Goal: Task Accomplishment & Management: Manage account settings

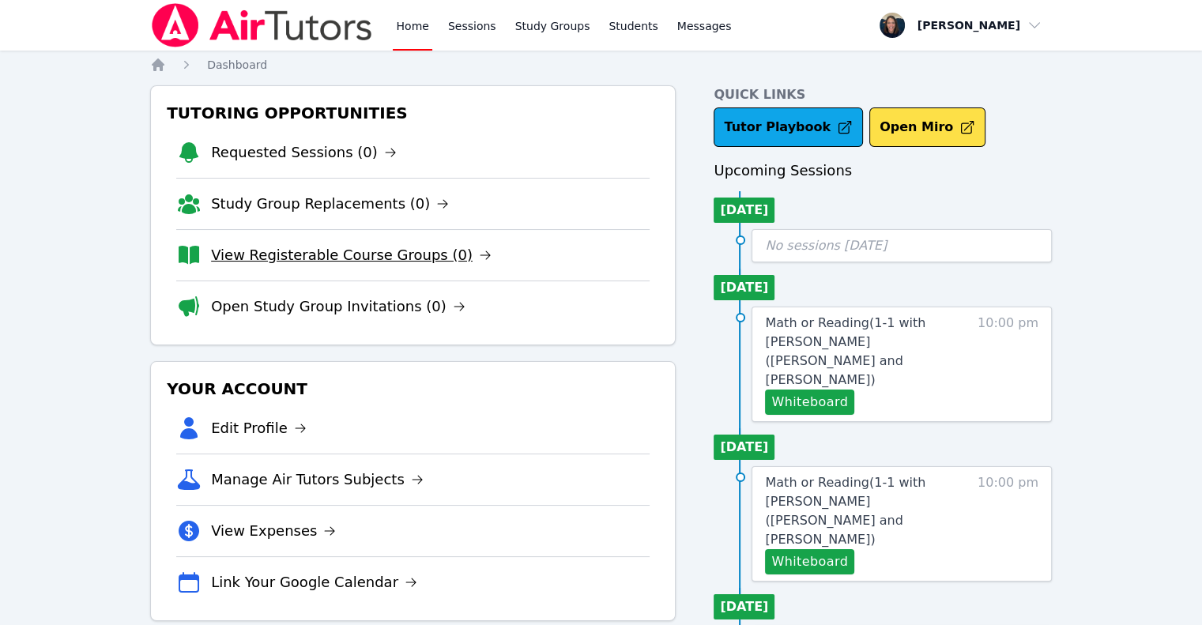
click at [376, 253] on link "View Registerable Course Groups (0)" at bounding box center [351, 255] width 280 height 22
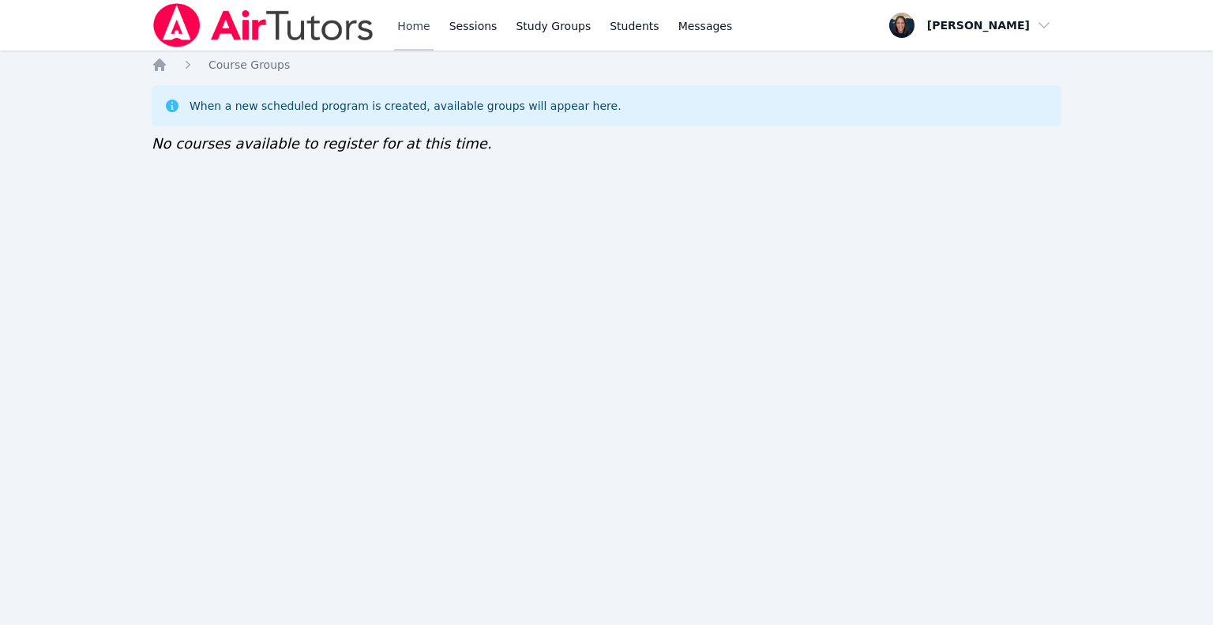
click at [397, 43] on link "Home" at bounding box center [413, 25] width 39 height 51
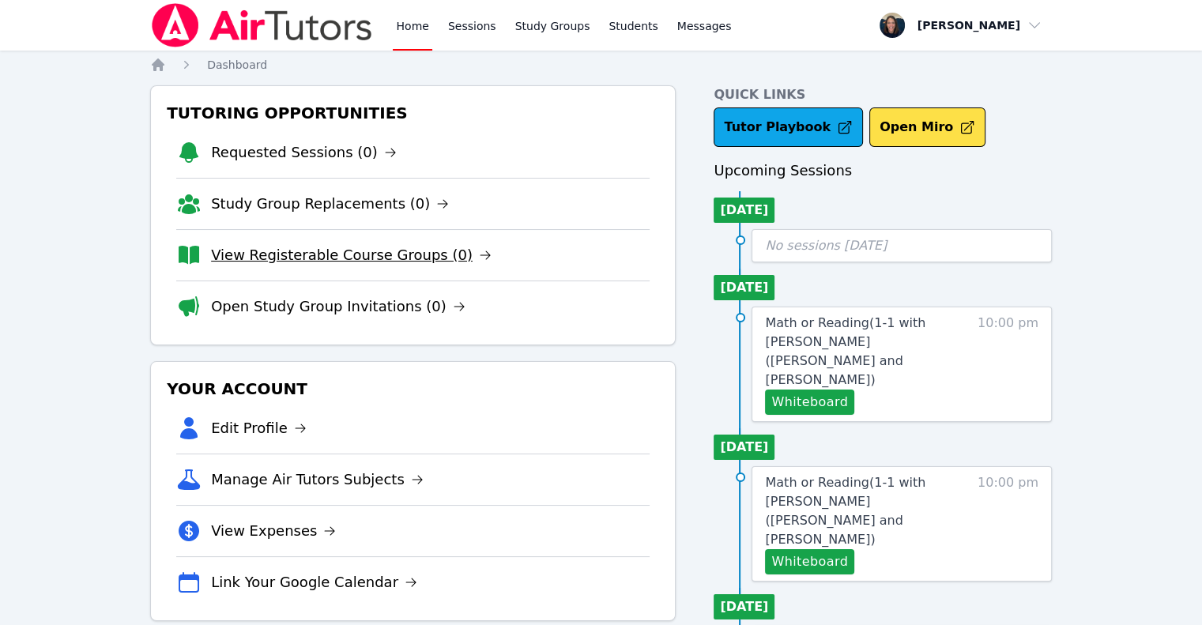
click at [365, 256] on link "View Registerable Course Groups (0)" at bounding box center [351, 255] width 280 height 22
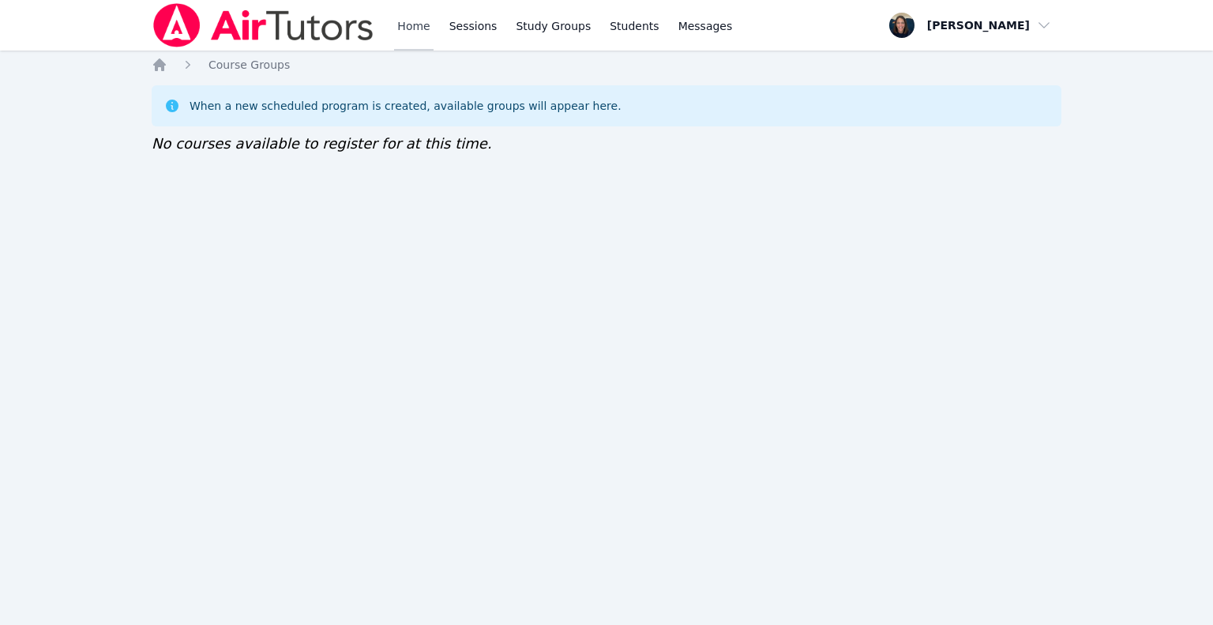
click at [424, 31] on link "Home" at bounding box center [413, 25] width 39 height 51
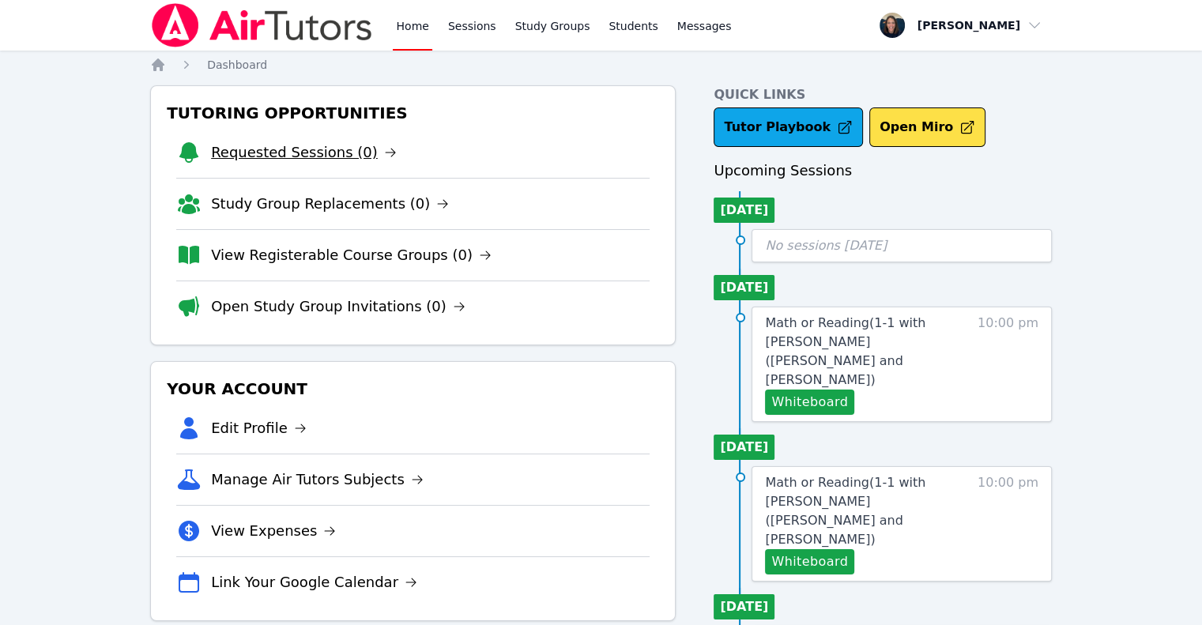
click at [289, 152] on link "Requested Sessions (0)" at bounding box center [304, 152] width 186 height 22
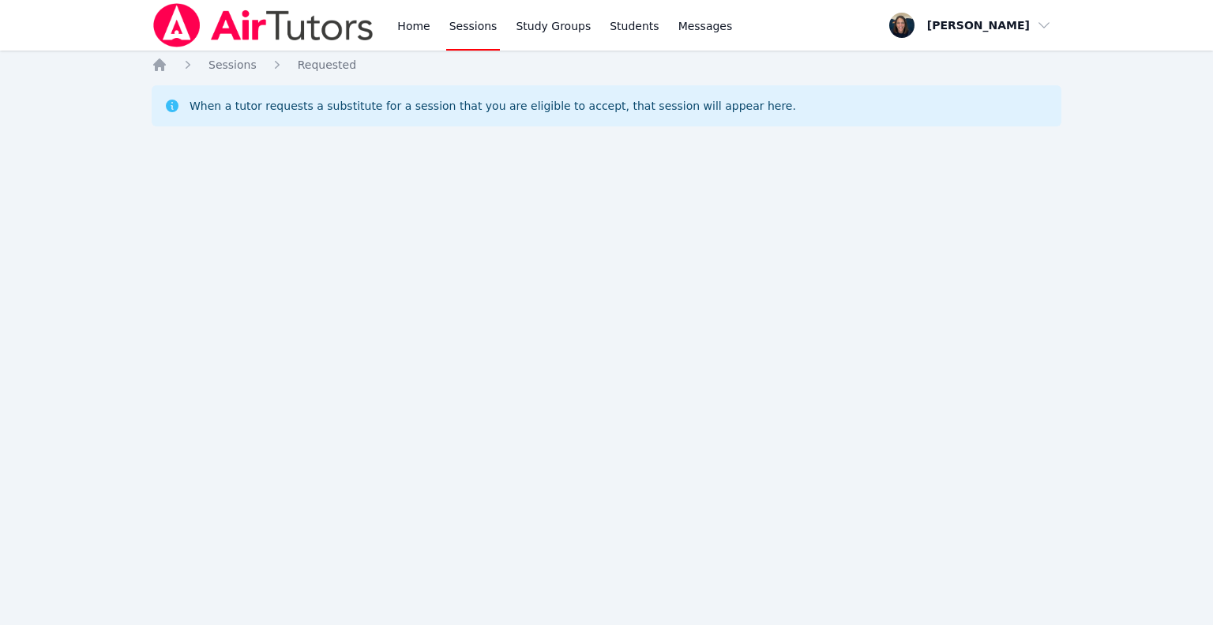
click at [389, 32] on div "Home Sessions Study Groups Students Messages" at bounding box center [444, 25] width 584 height 51
click at [393, 32] on div "Home Sessions Study Groups Students Messages" at bounding box center [444, 25] width 584 height 51
click at [397, 32] on link "Home" at bounding box center [413, 25] width 39 height 51
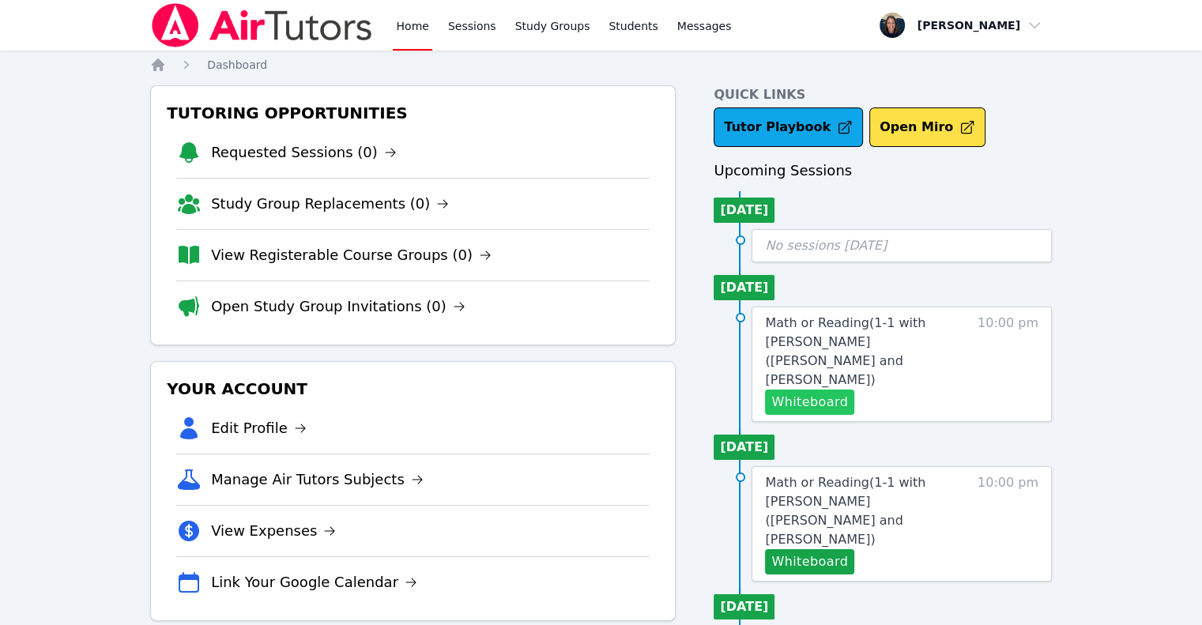
click at [792, 389] on button "Whiteboard" at bounding box center [809, 401] width 89 height 25
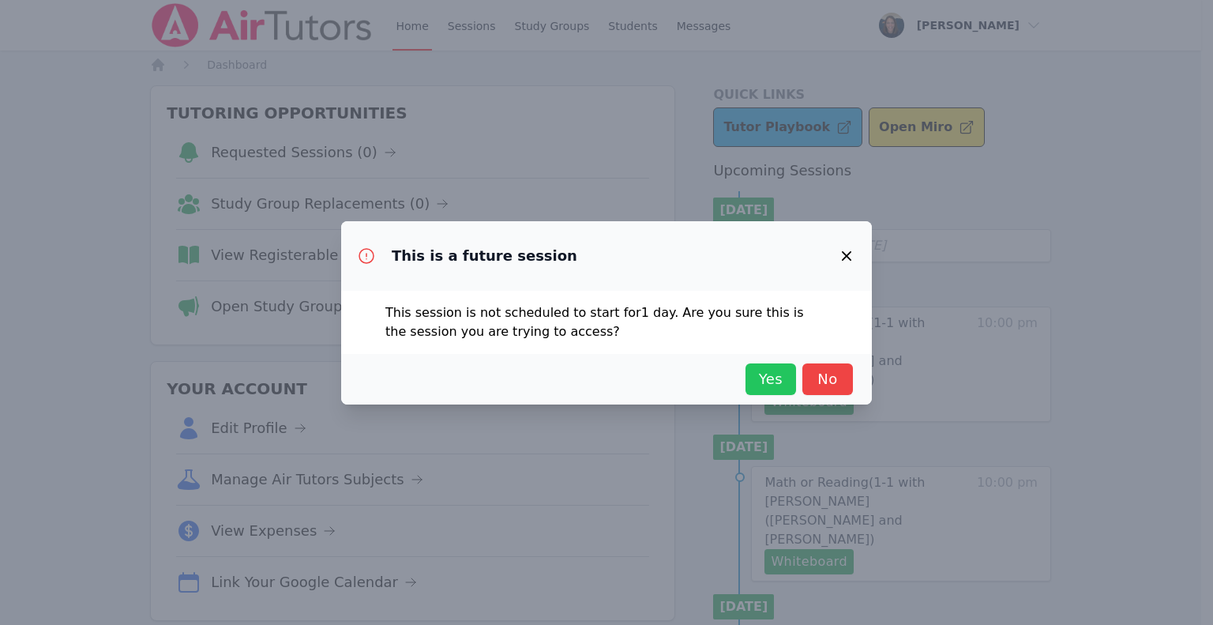
click at [776, 382] on span "Yes" at bounding box center [771, 379] width 35 height 22
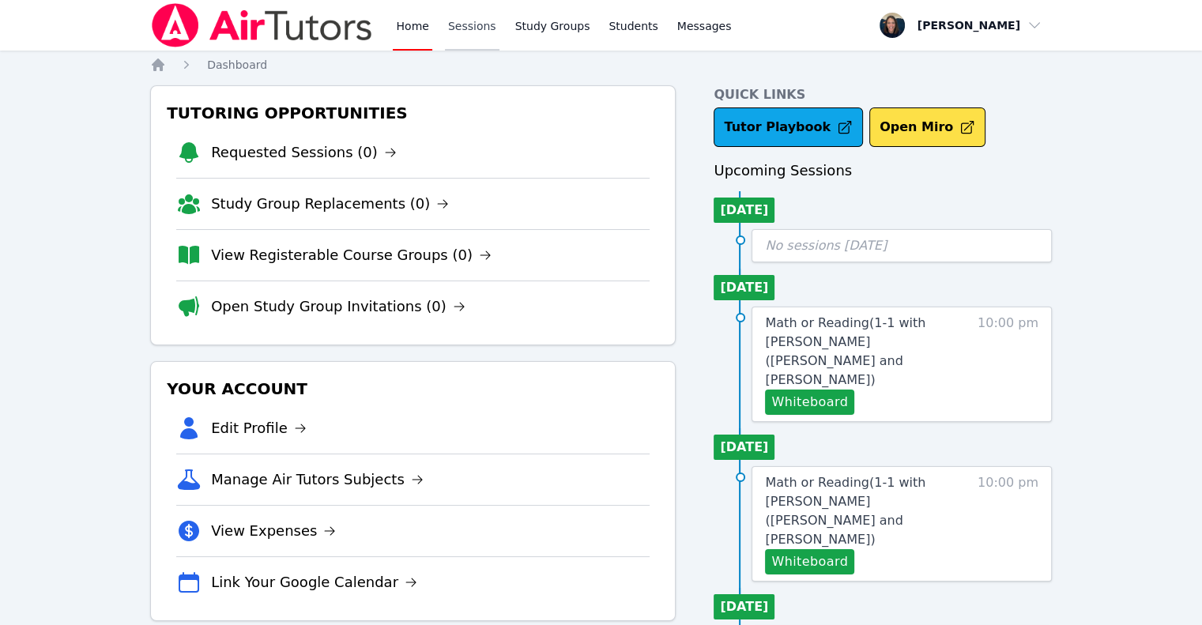
click at [462, 28] on link "Sessions" at bounding box center [472, 25] width 55 height 51
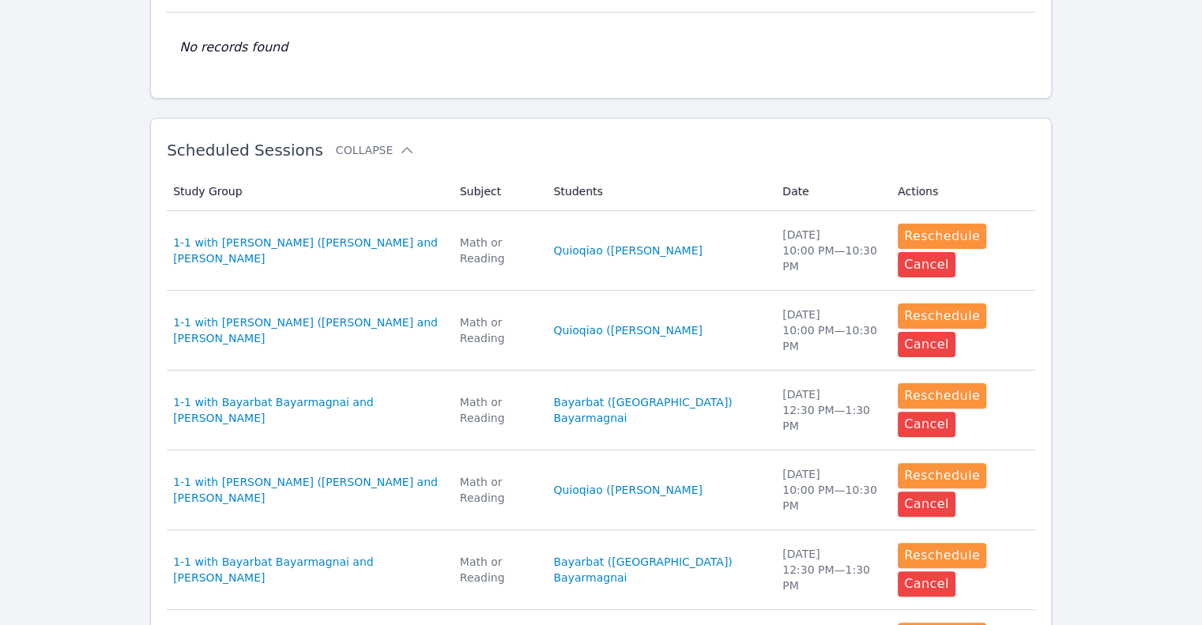
scroll to position [686, 0]
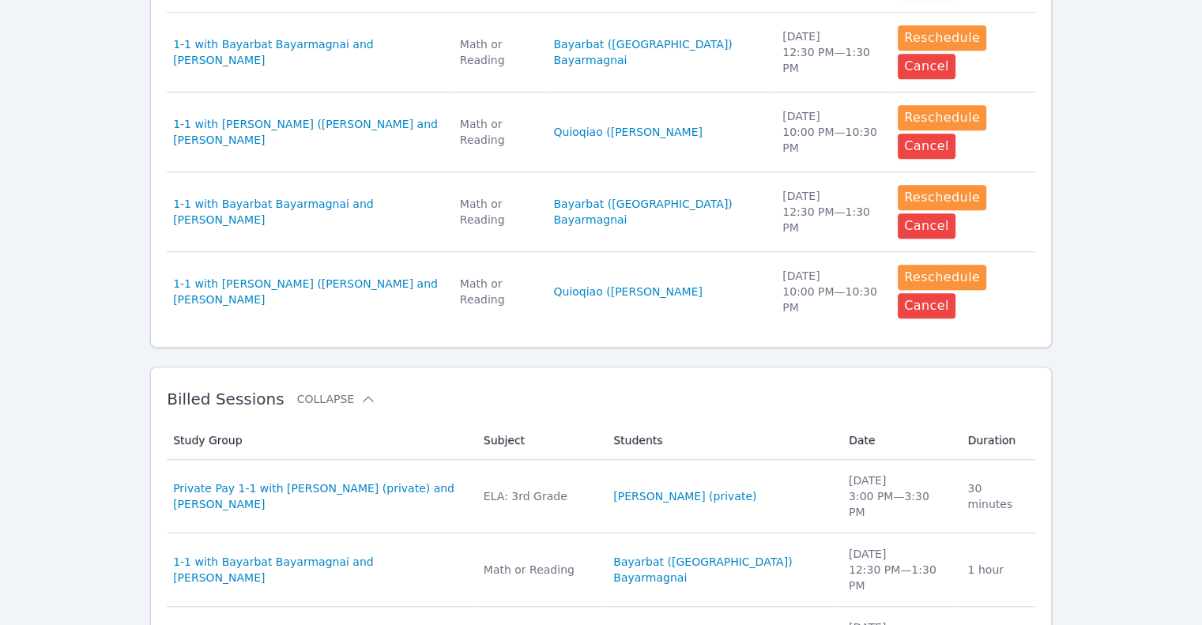
scroll to position [1033, 0]
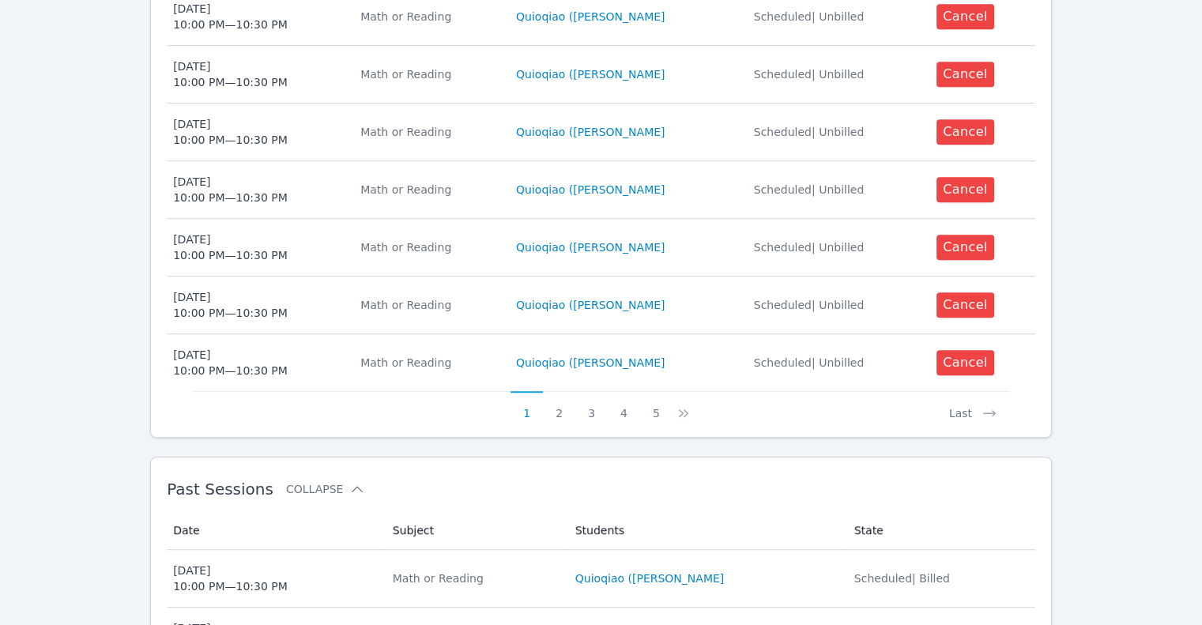
scroll to position [874, 0]
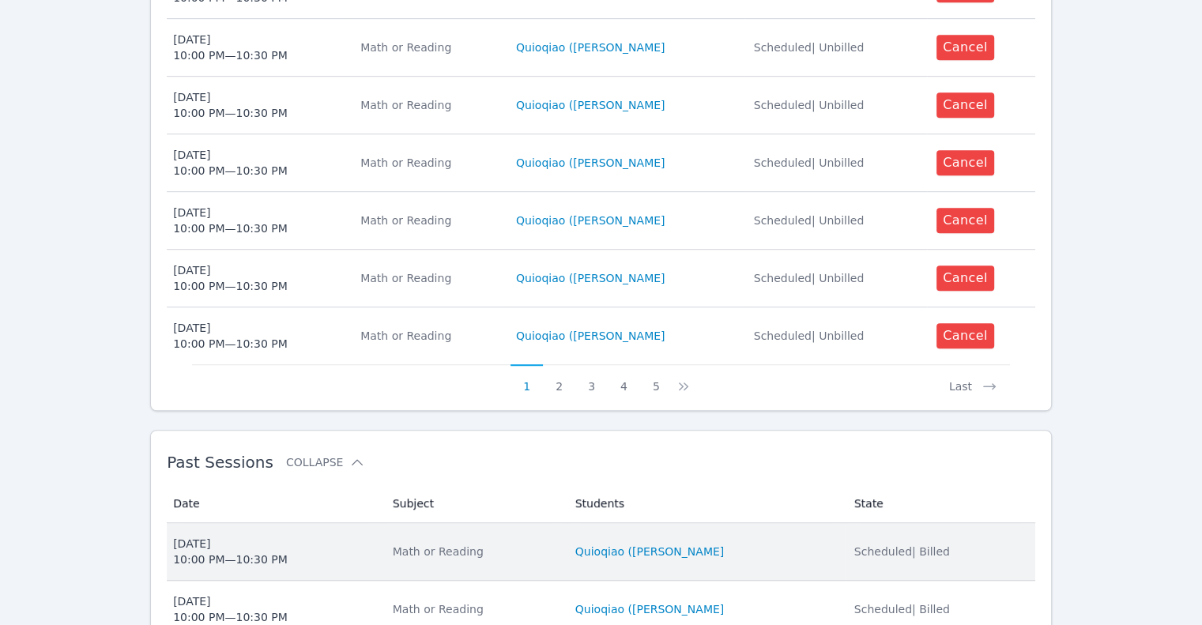
click at [613, 523] on td "Students Quioqiao ([PERSON_NAME]" at bounding box center [705, 552] width 279 height 58
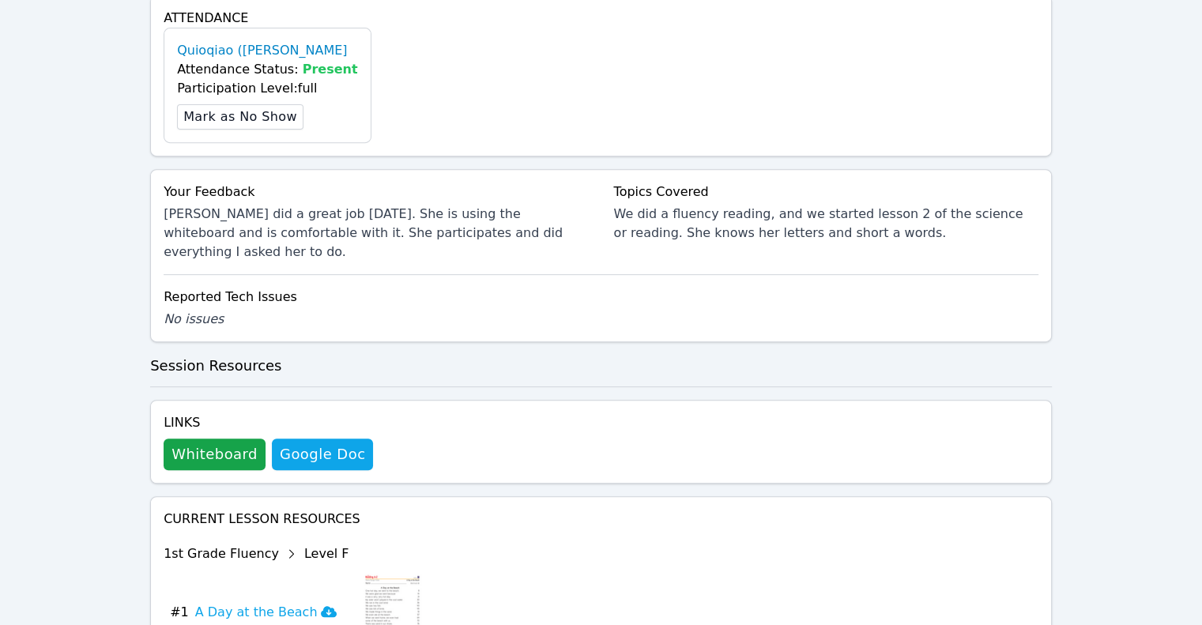
scroll to position [629, 0]
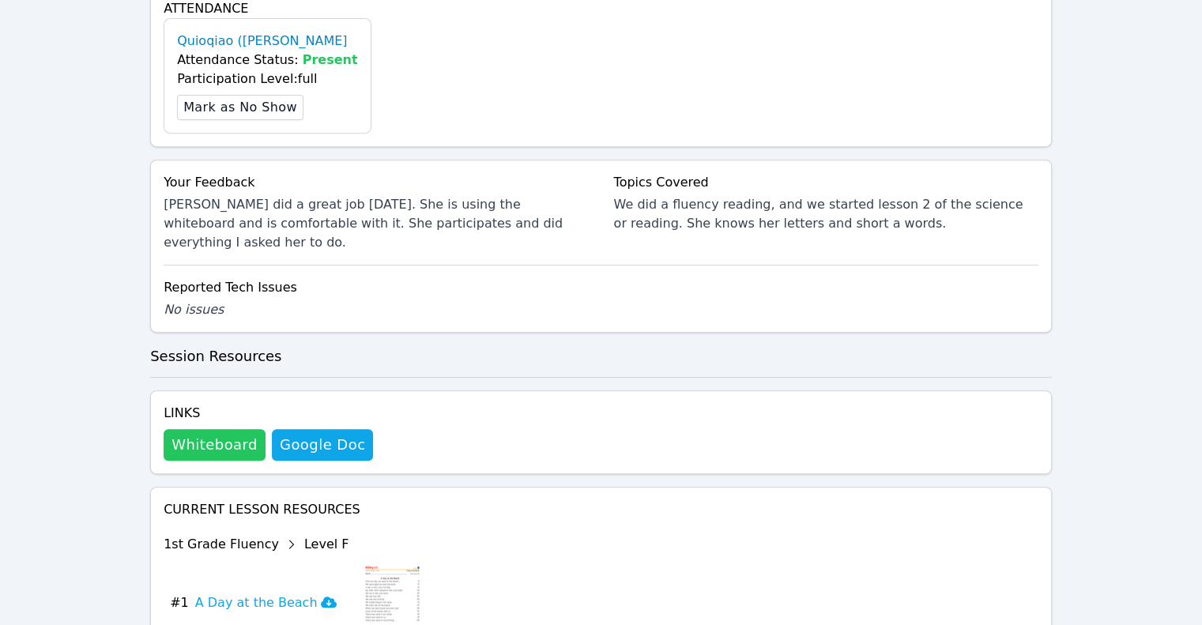
click at [194, 429] on button "Whiteboard" at bounding box center [215, 445] width 102 height 32
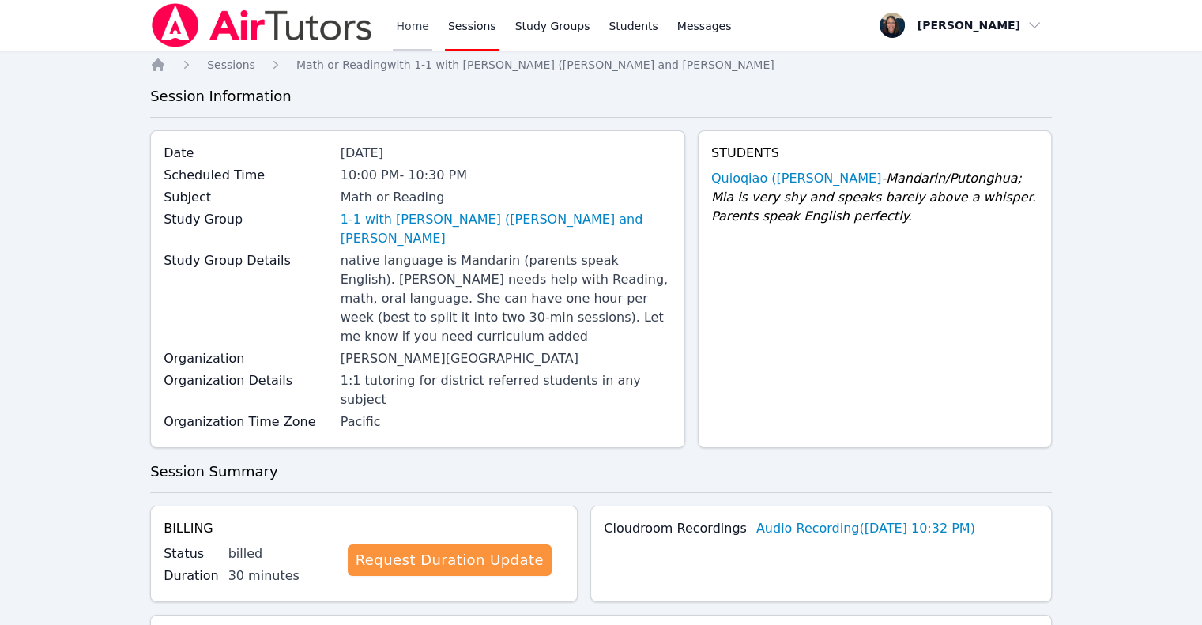
click at [411, 20] on link "Home" at bounding box center [412, 25] width 39 height 51
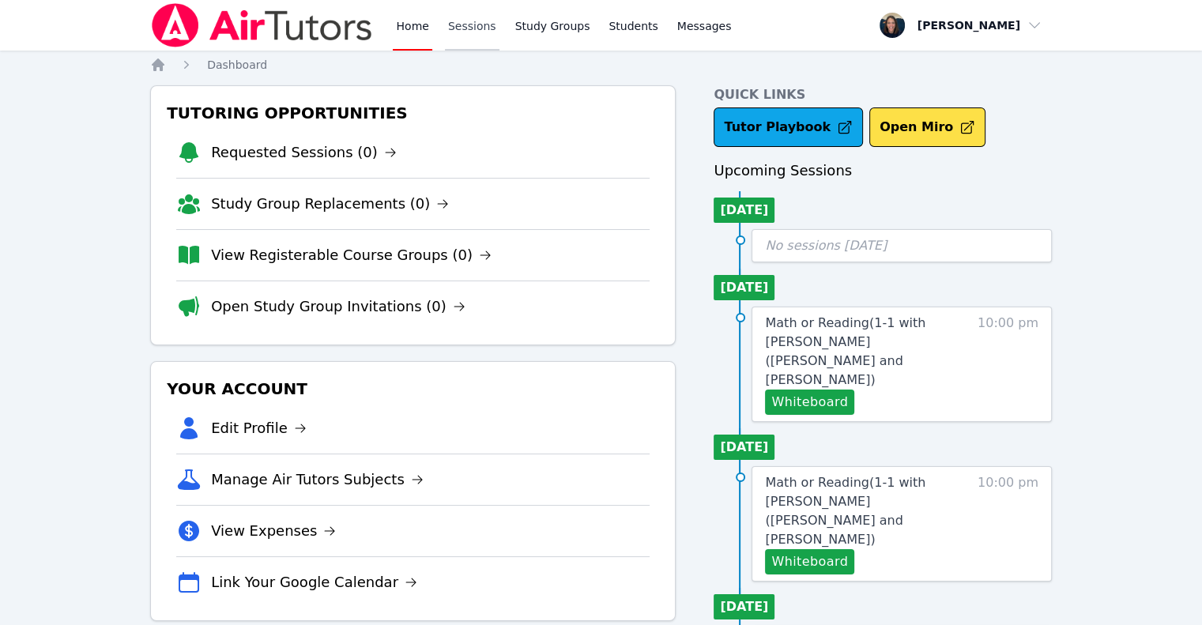
click at [468, 41] on link "Sessions" at bounding box center [472, 25] width 55 height 51
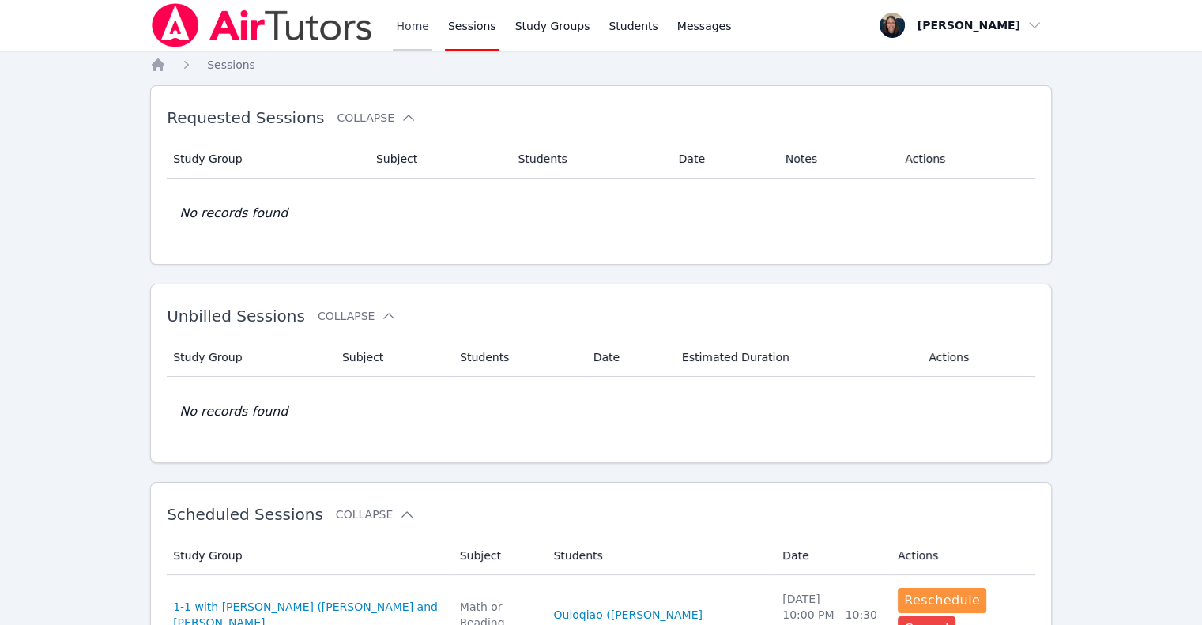
click at [407, 39] on link "Home" at bounding box center [412, 25] width 39 height 51
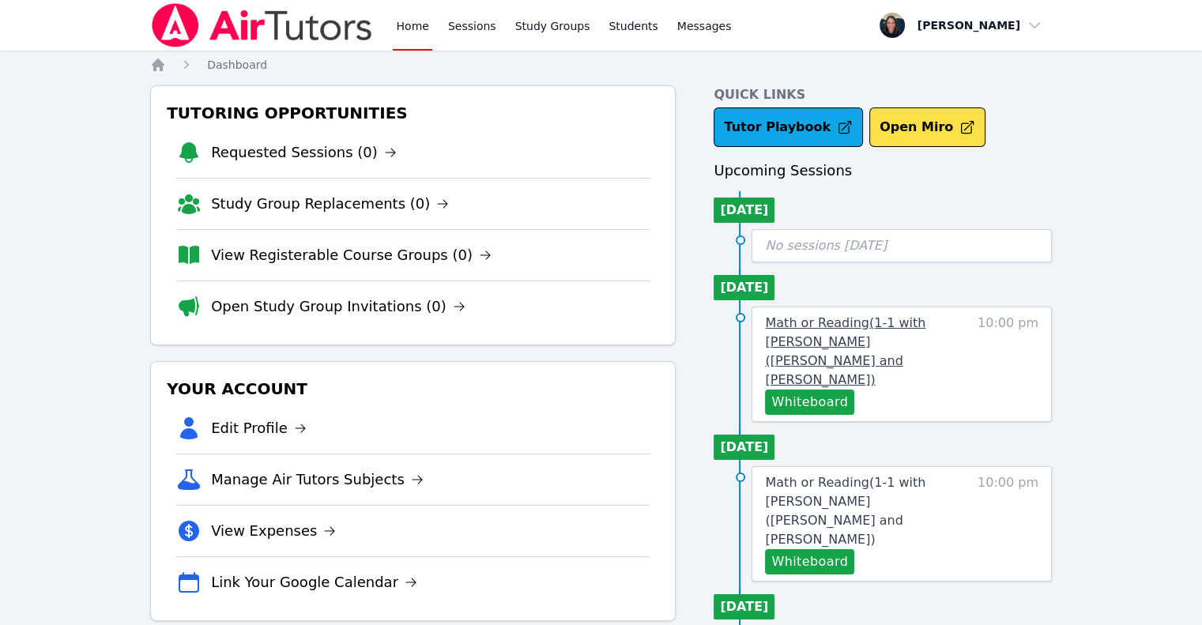
click at [889, 333] on span "Math or Reading ( 1-1 with [PERSON_NAME] ([PERSON_NAME] and [PERSON_NAME] )" at bounding box center [845, 351] width 160 height 72
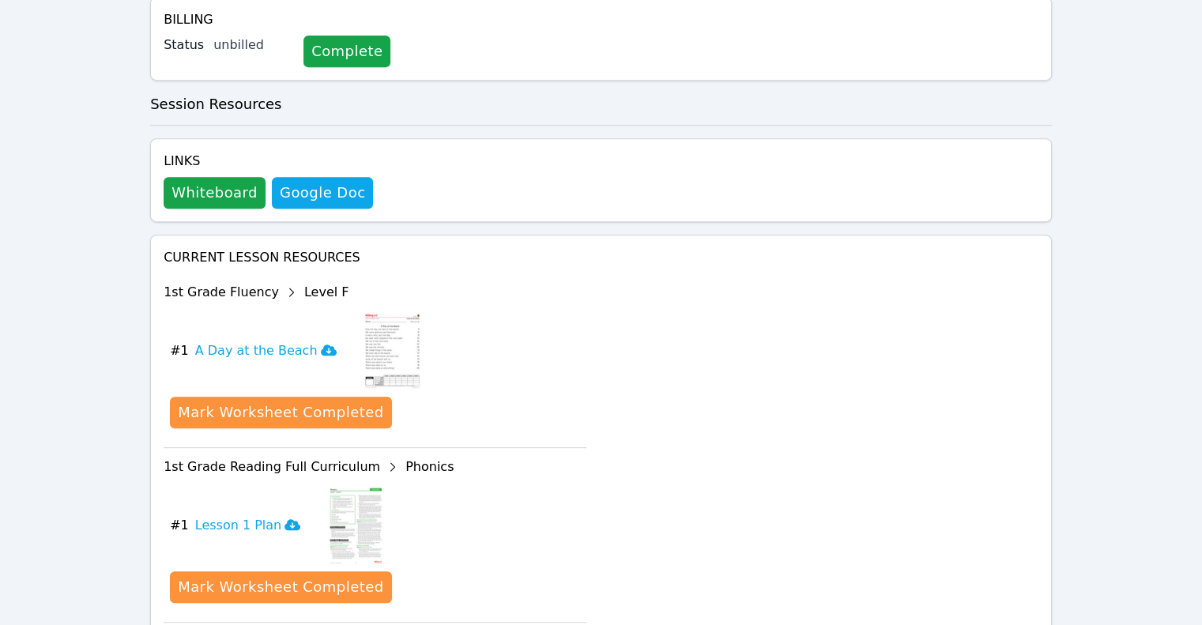
scroll to position [705, 0]
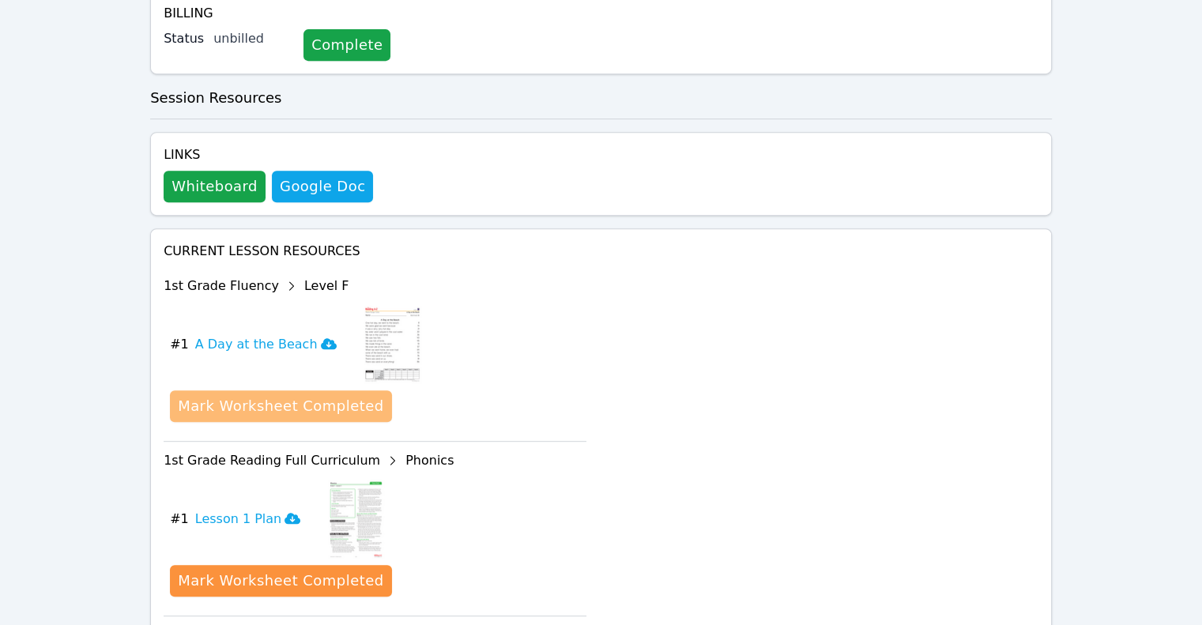
click at [307, 395] on div "Mark Worksheet Completed" at bounding box center [280, 406] width 205 height 22
click at [298, 335] on h3 "Good Things to Do" at bounding box center [263, 344] width 137 height 19
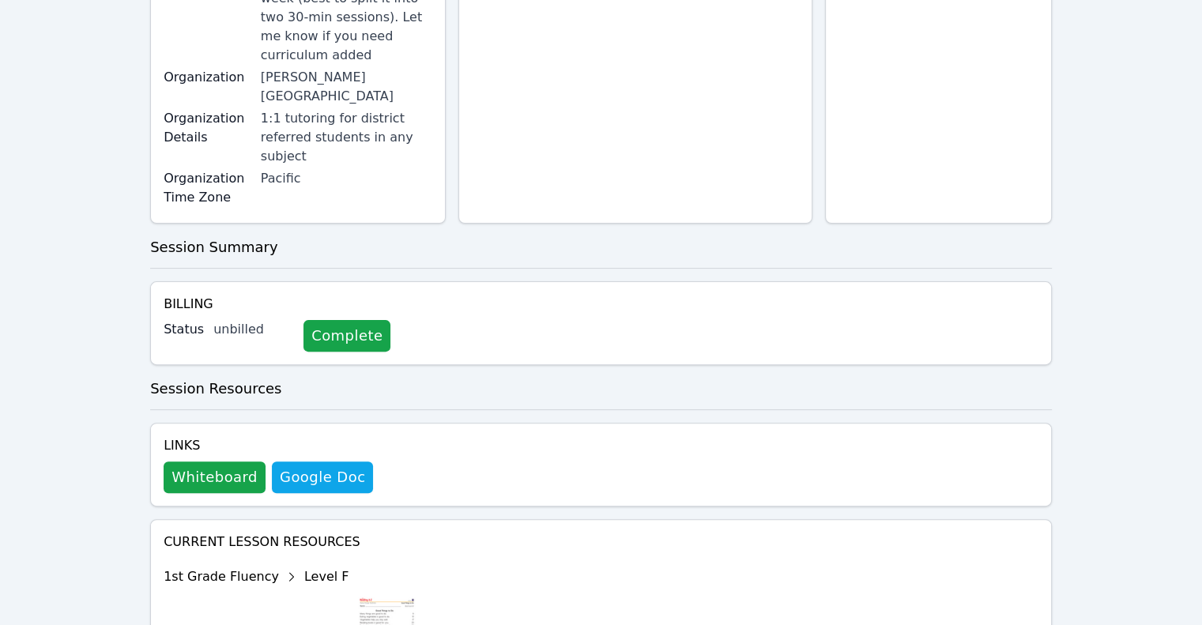
scroll to position [0, 0]
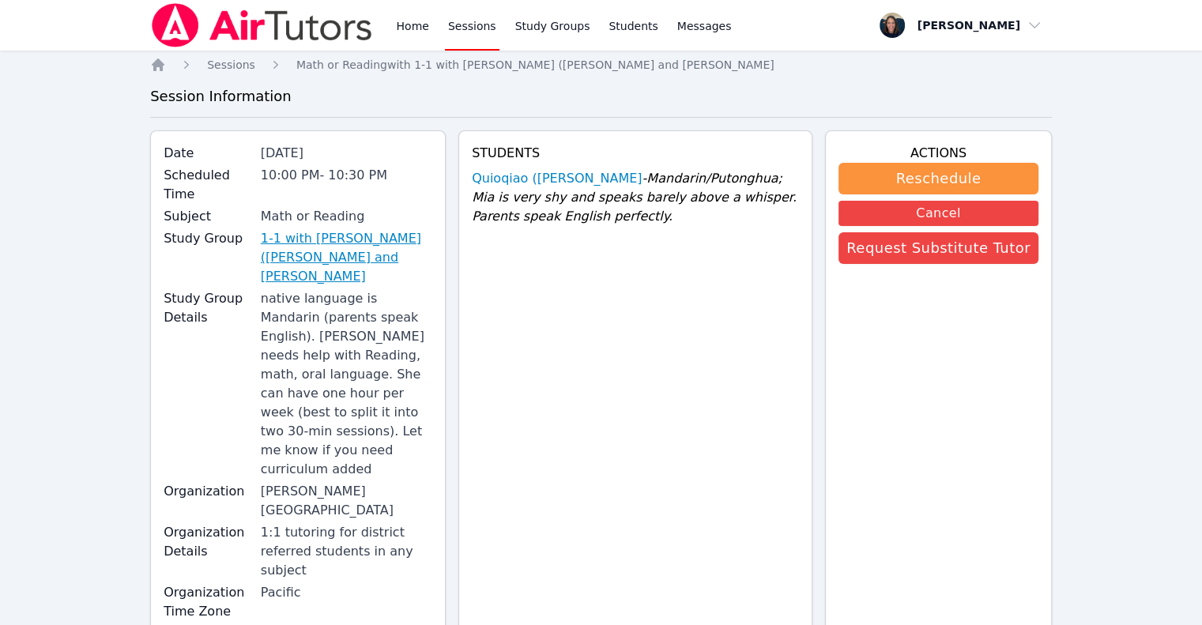
click at [341, 229] on link "1-1 with [PERSON_NAME] ([PERSON_NAME] and [PERSON_NAME]" at bounding box center [346, 257] width 171 height 57
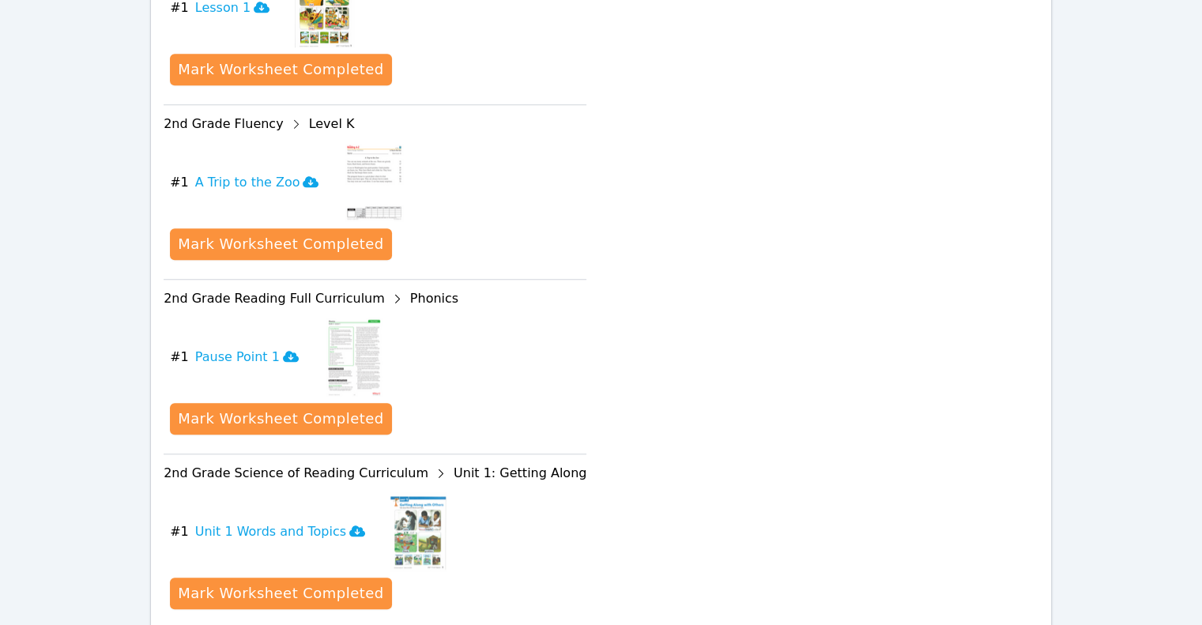
scroll to position [1384, 0]
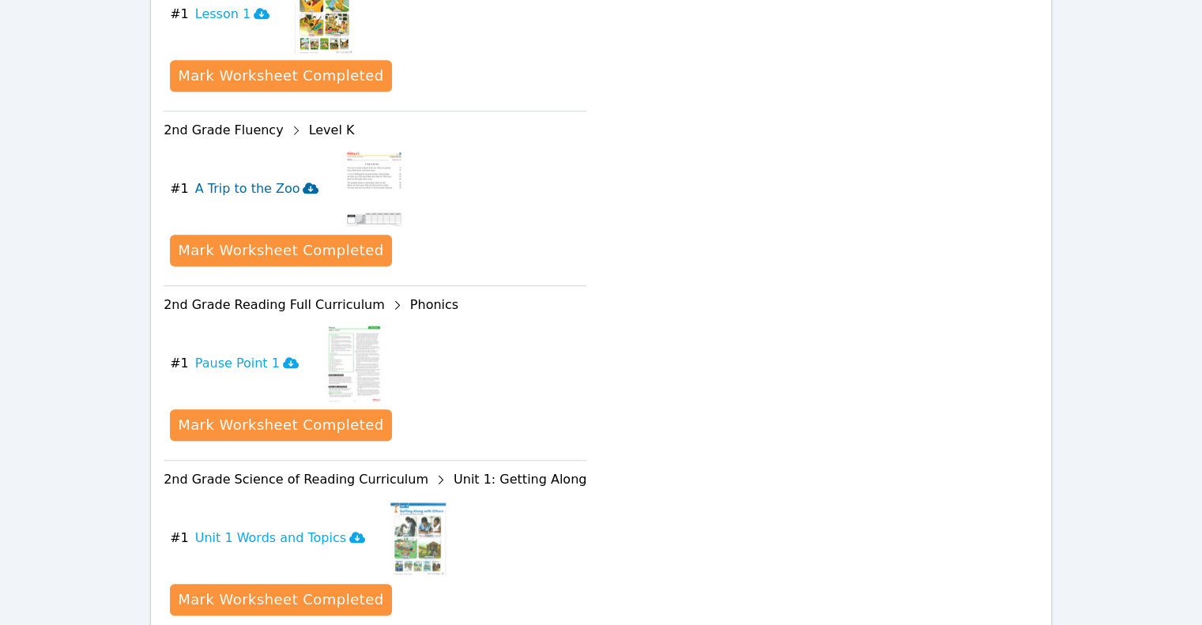
click at [303, 182] on icon at bounding box center [311, 188] width 16 height 13
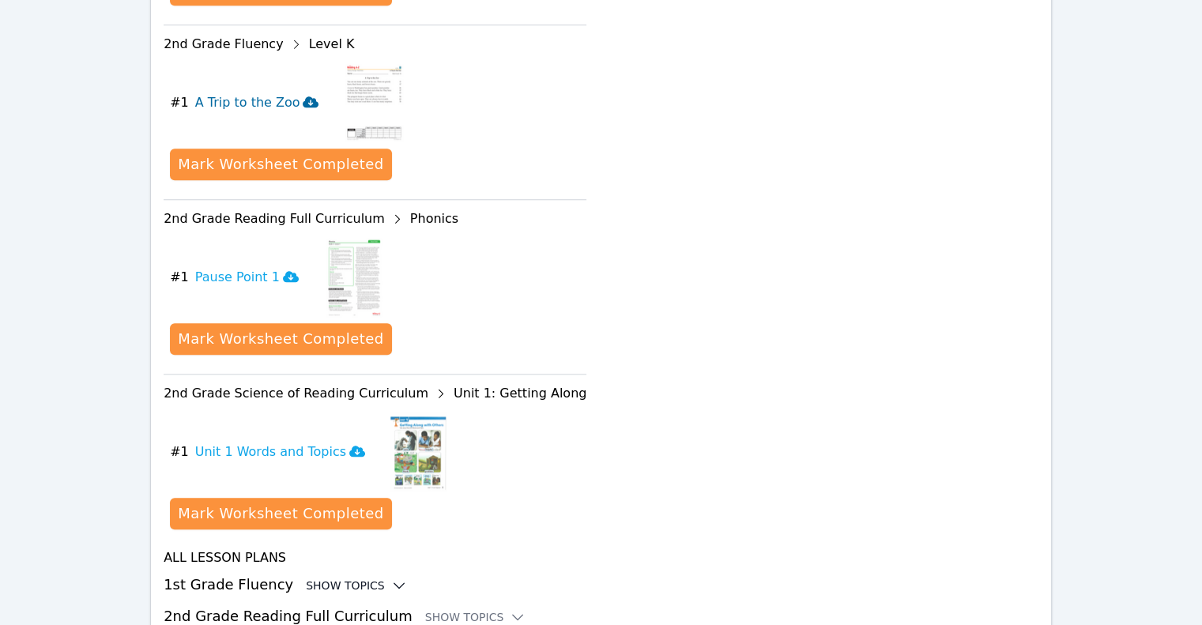
scroll to position [1562, 0]
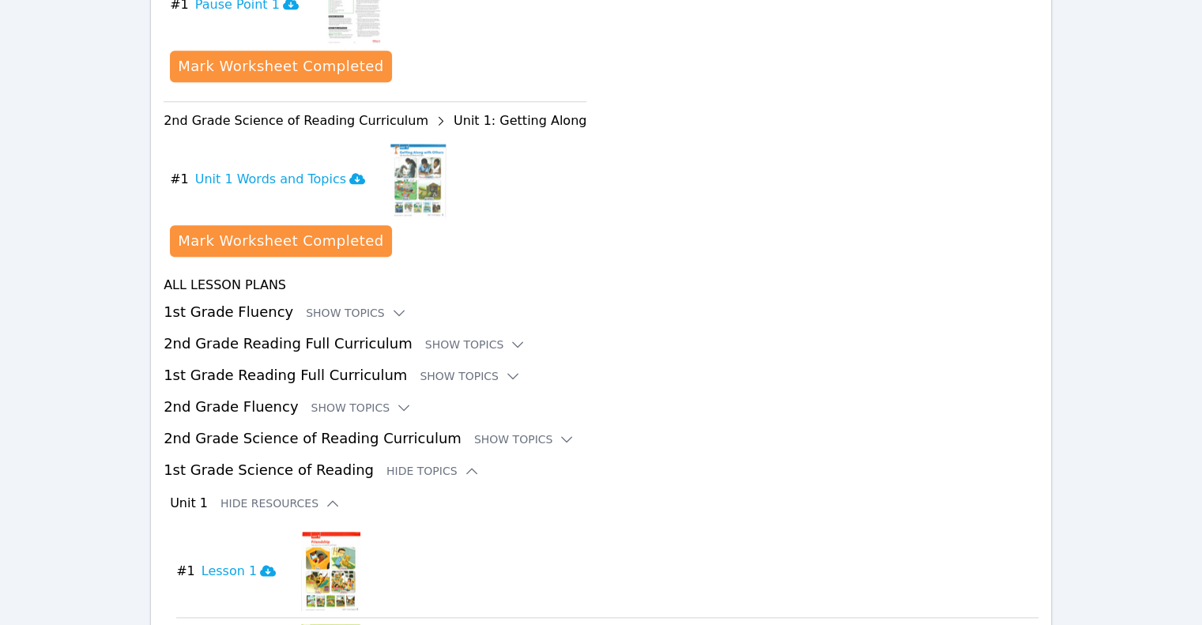
scroll to position [1751, 0]
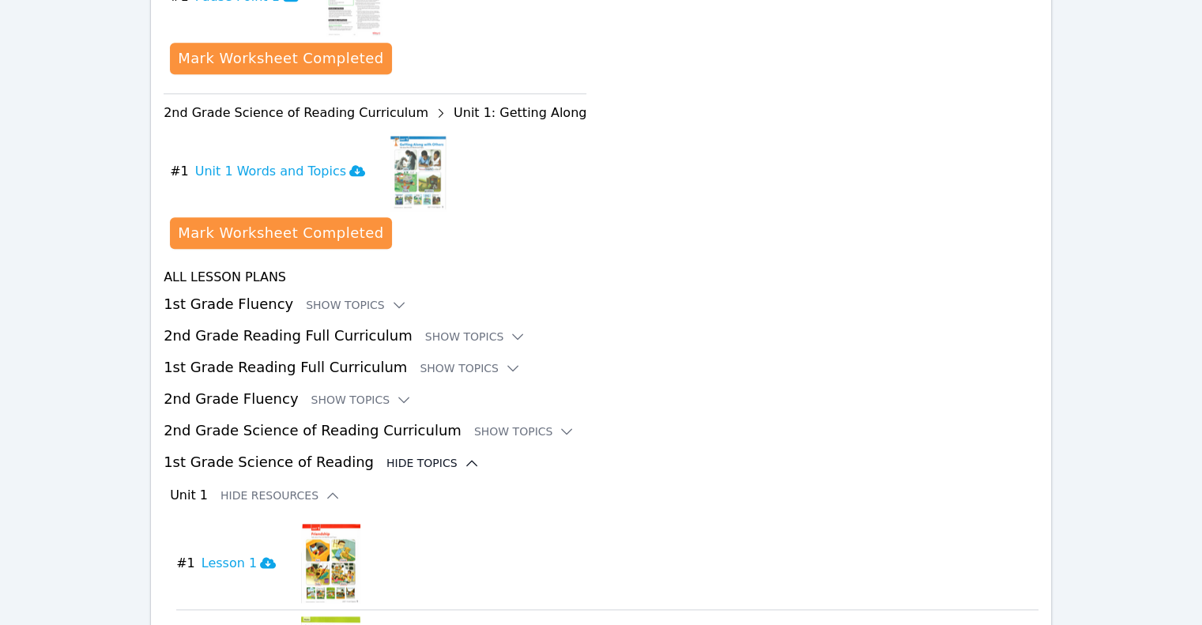
click at [415, 455] on div "Hide Topics" at bounding box center [432, 463] width 93 height 16
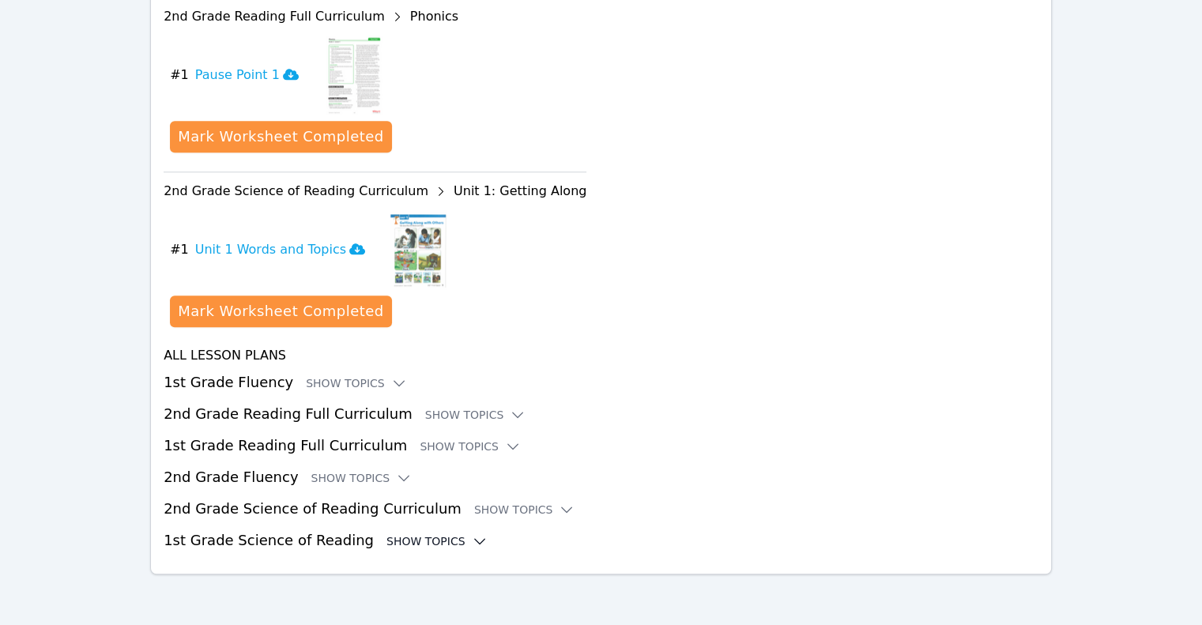
scroll to position [1574, 0]
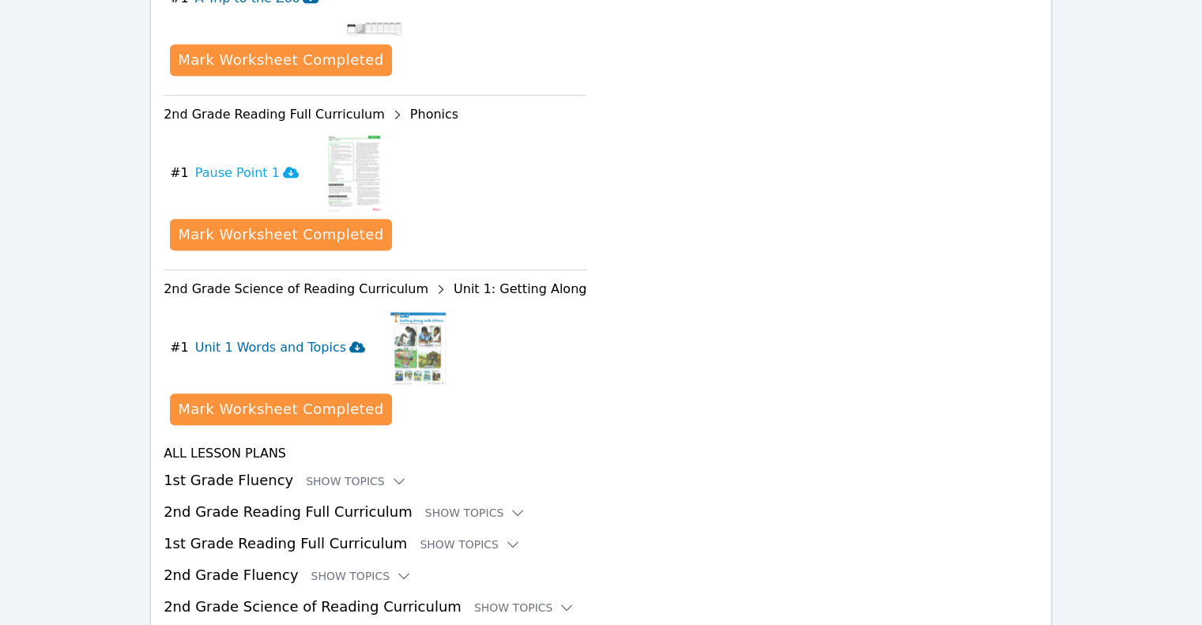
click at [349, 340] on icon at bounding box center [357, 346] width 16 height 13
click at [481, 600] on div "Show Topics" at bounding box center [524, 608] width 101 height 16
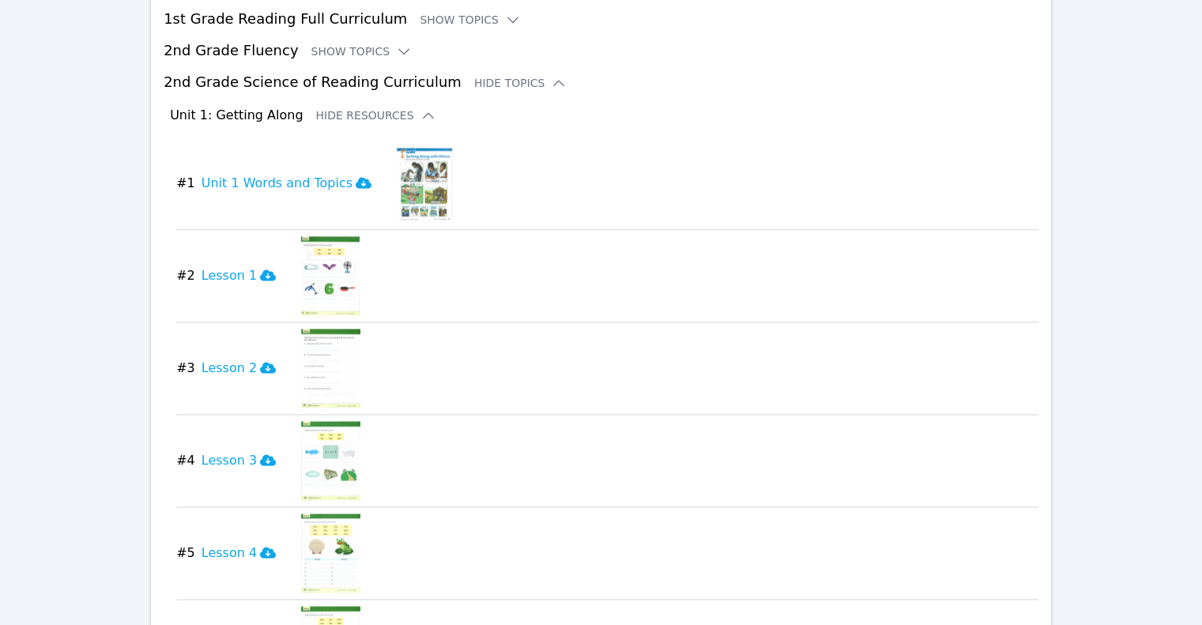
scroll to position [2112, 0]
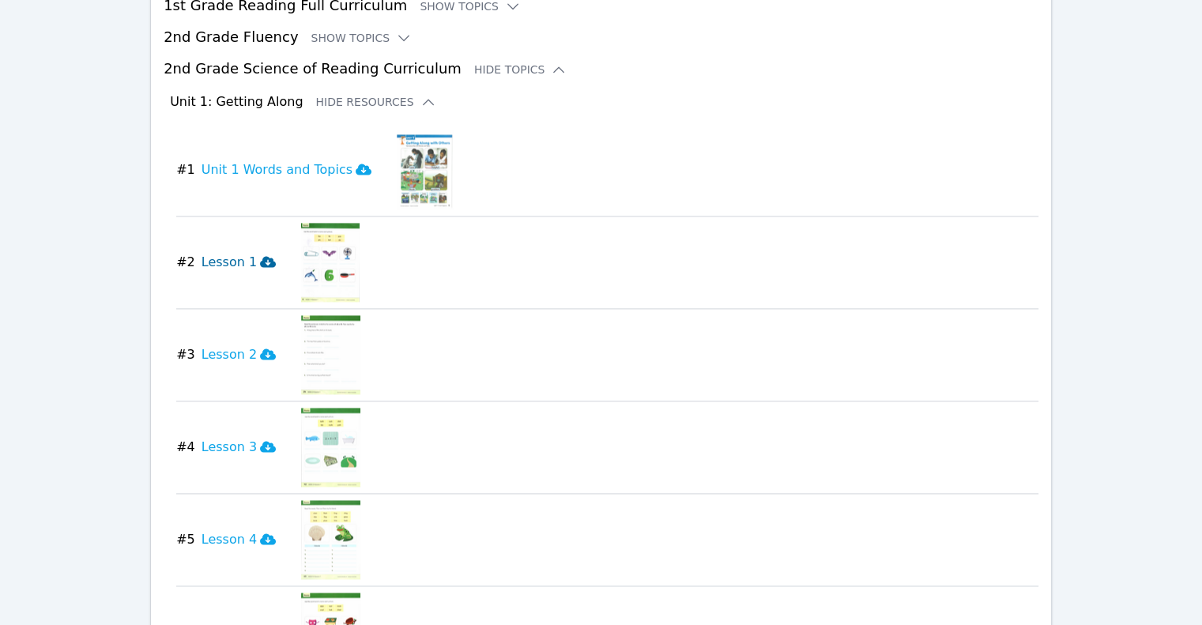
click at [260, 256] on icon at bounding box center [268, 261] width 16 height 11
click at [260, 348] on icon at bounding box center [268, 354] width 16 height 13
click at [260, 441] on icon at bounding box center [268, 446] width 16 height 11
click at [260, 533] on icon at bounding box center [268, 538] width 16 height 11
click at [260, 624] on icon at bounding box center [268, 631] width 16 height 11
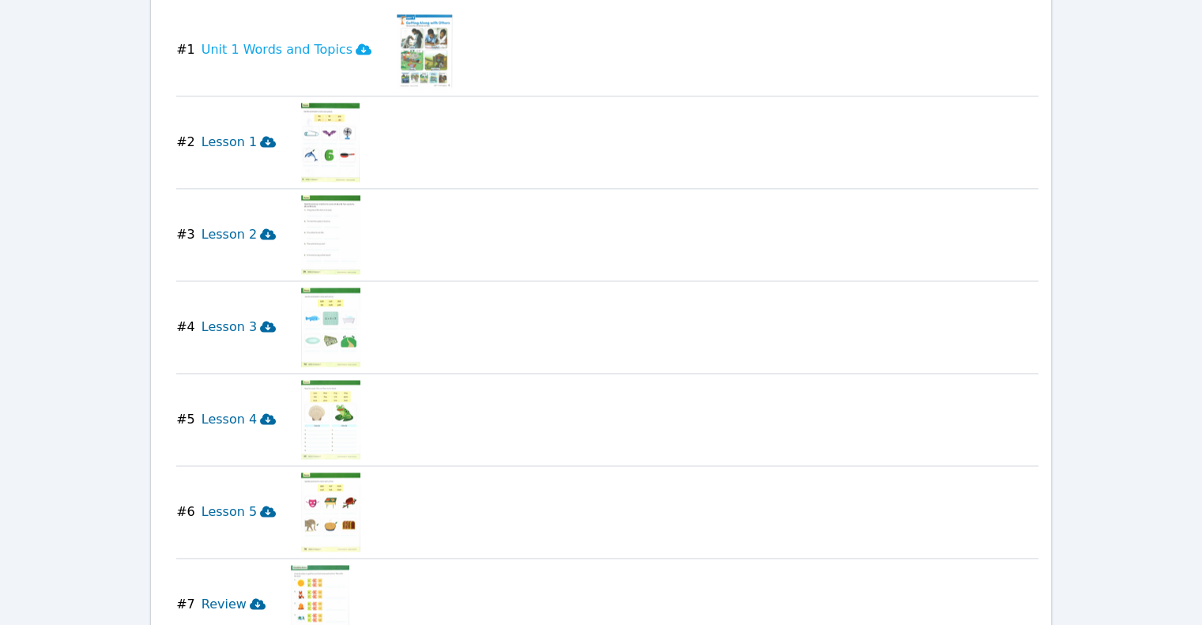
scroll to position [2255, 0]
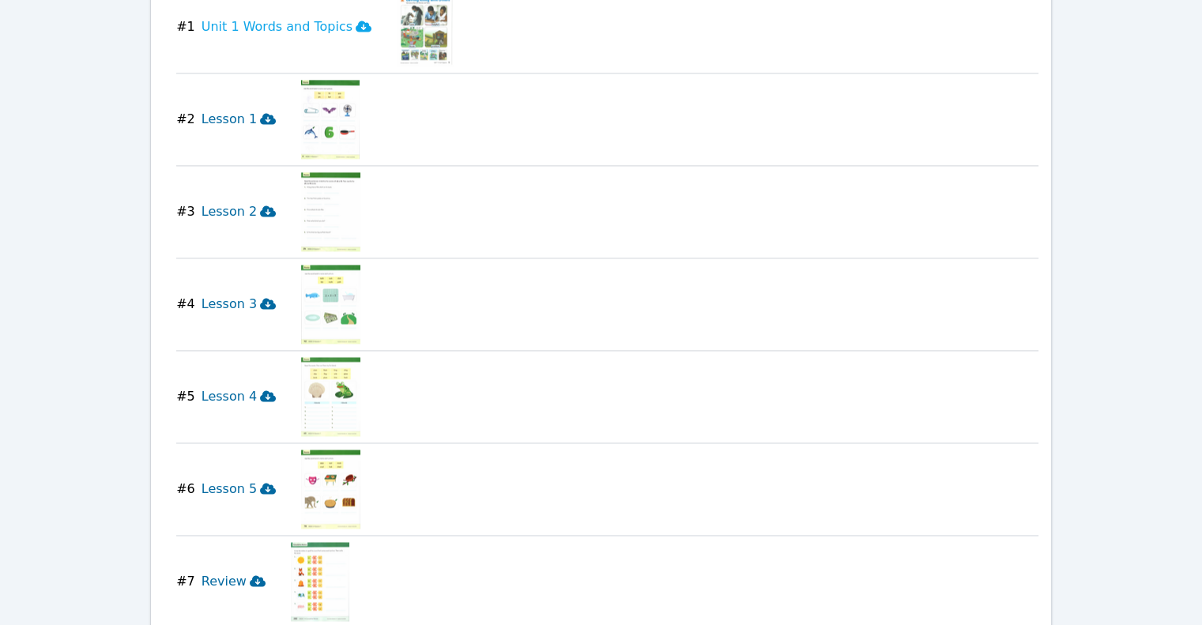
click at [250, 574] on icon at bounding box center [258, 580] width 16 height 13
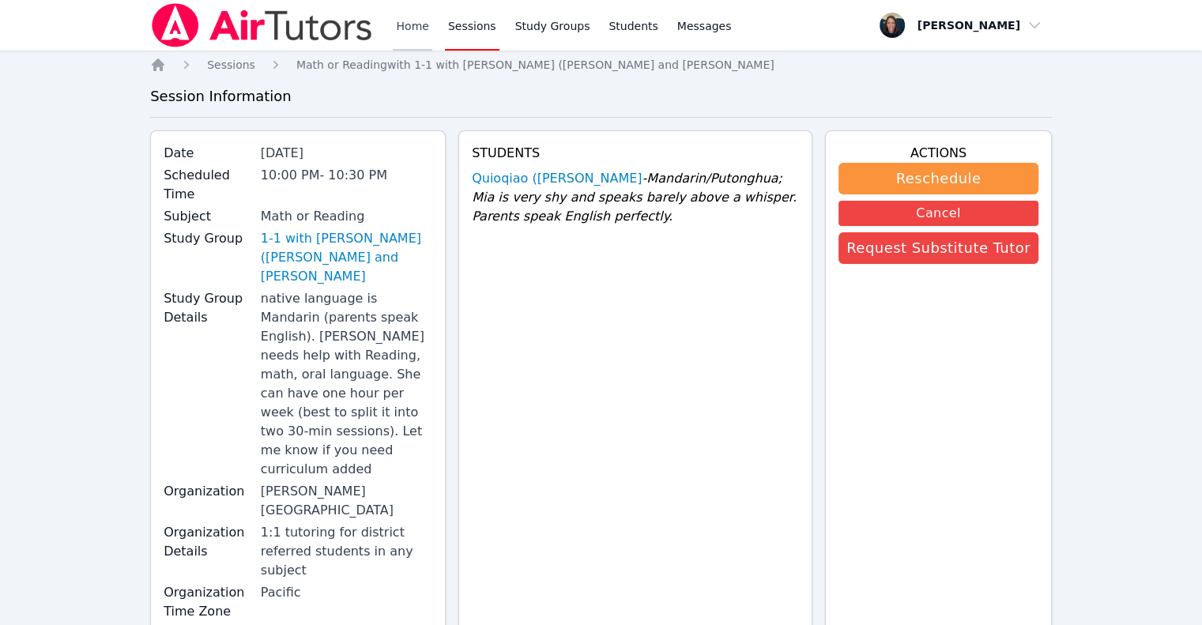
click at [408, 32] on link "Home" at bounding box center [412, 25] width 39 height 51
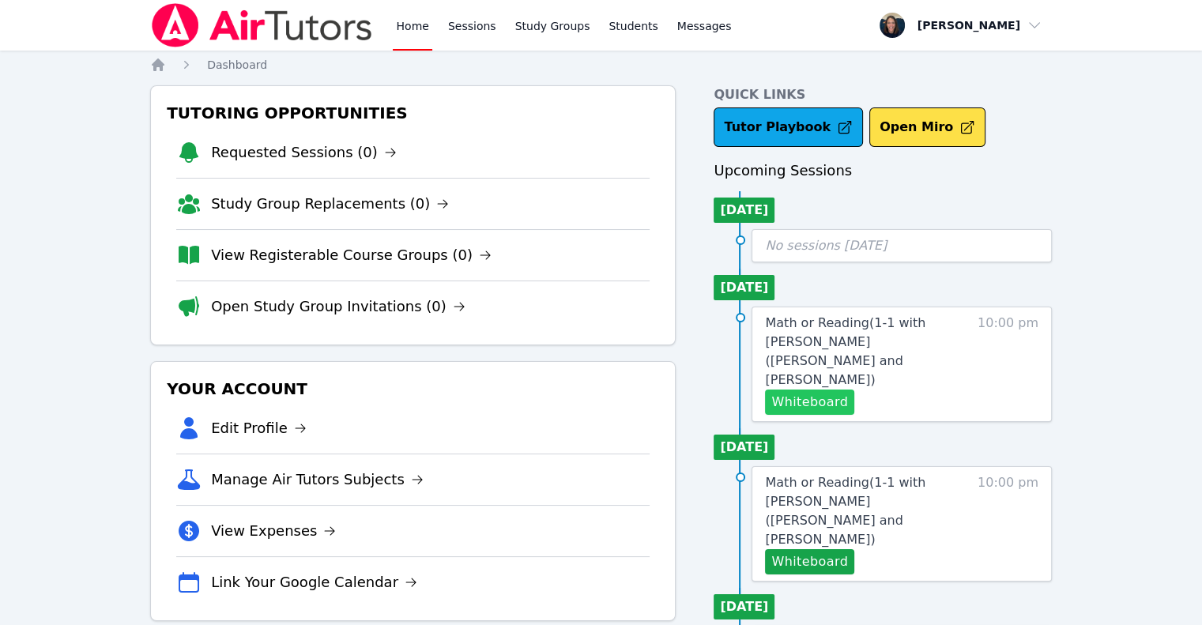
click at [792, 389] on button "Whiteboard" at bounding box center [809, 401] width 89 height 25
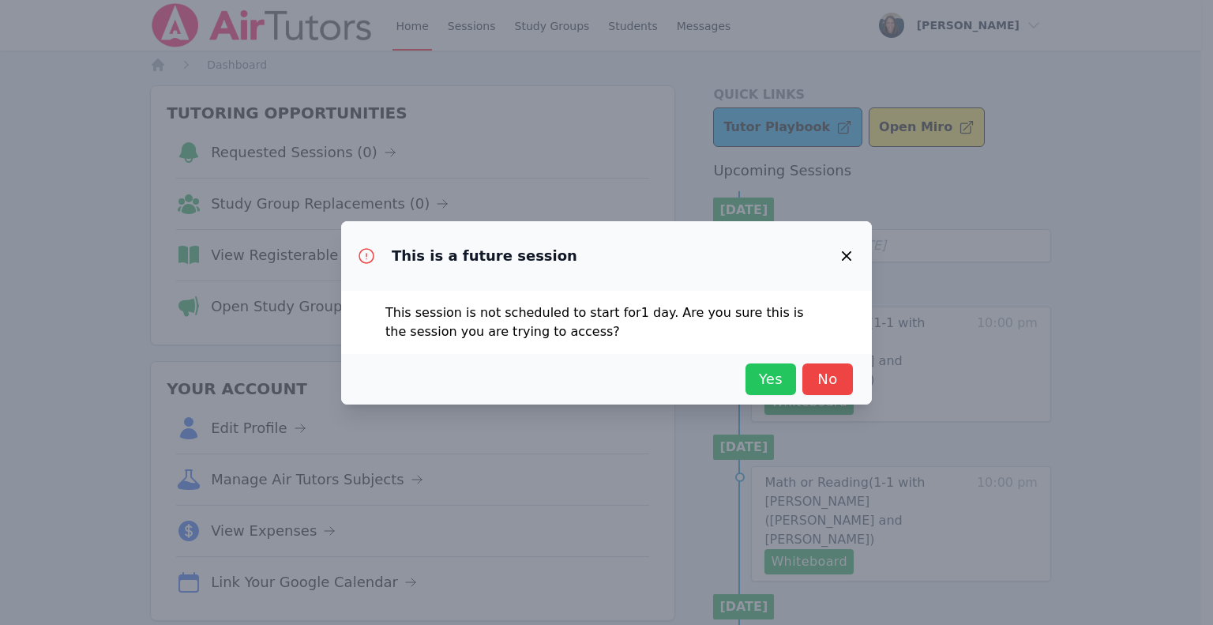
click at [777, 367] on button "Yes" at bounding box center [771, 379] width 51 height 32
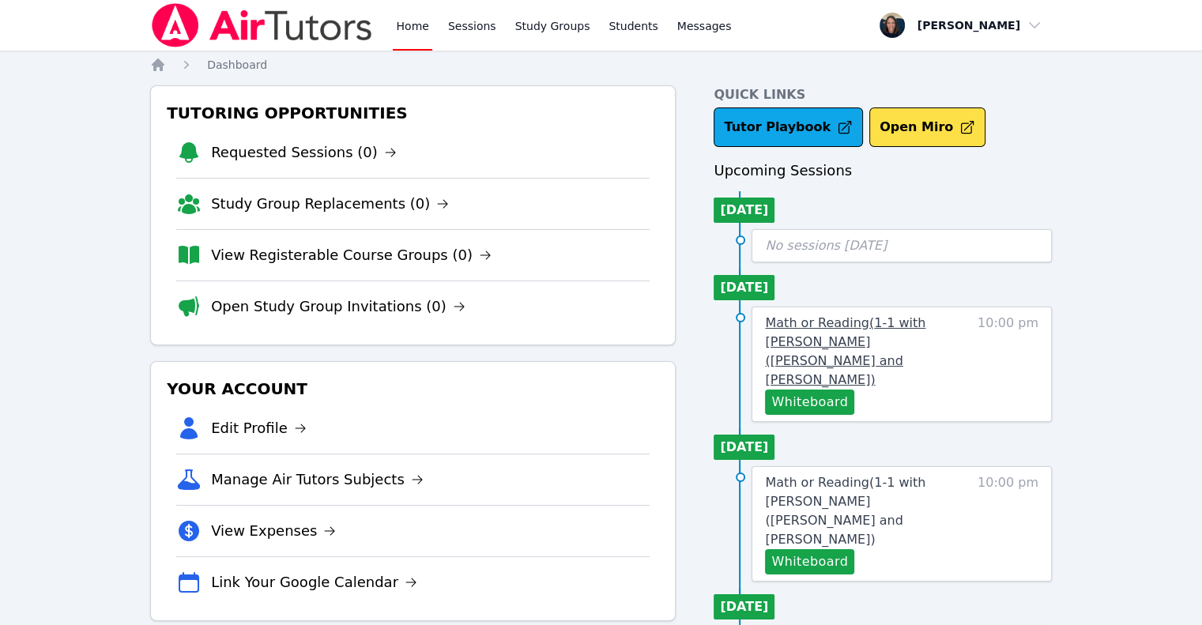
click at [855, 322] on span "Math or Reading ( 1-1 with [PERSON_NAME] ([PERSON_NAME] and [PERSON_NAME] )" at bounding box center [845, 351] width 160 height 72
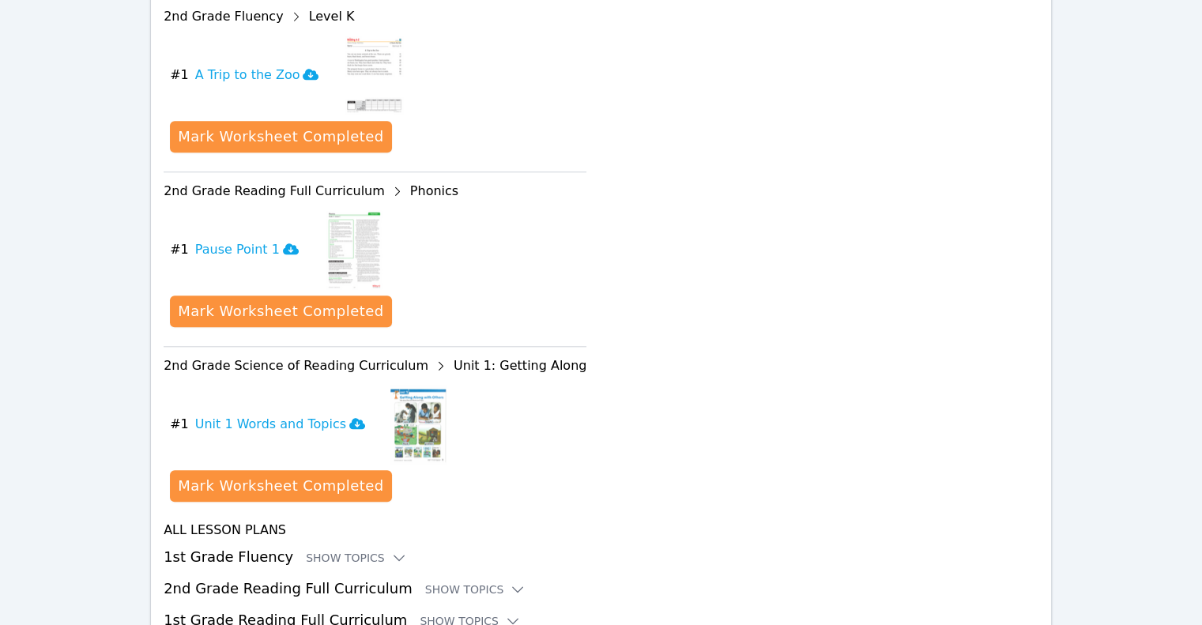
scroll to position [1574, 0]
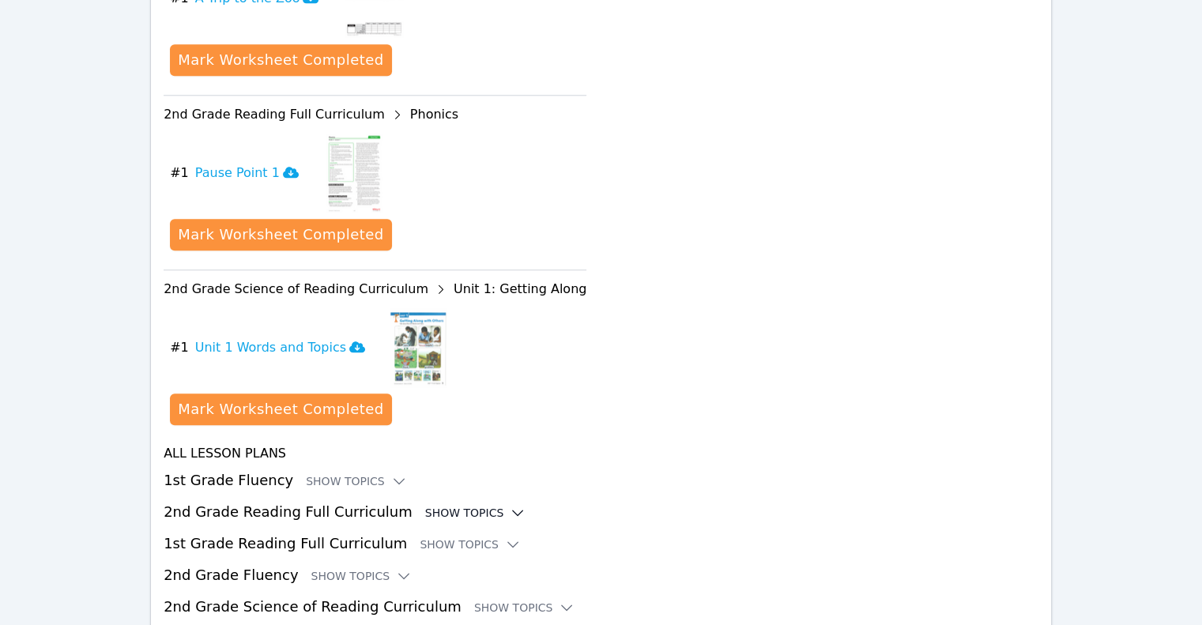
click at [472, 505] on div "Show Topics" at bounding box center [475, 513] width 101 height 16
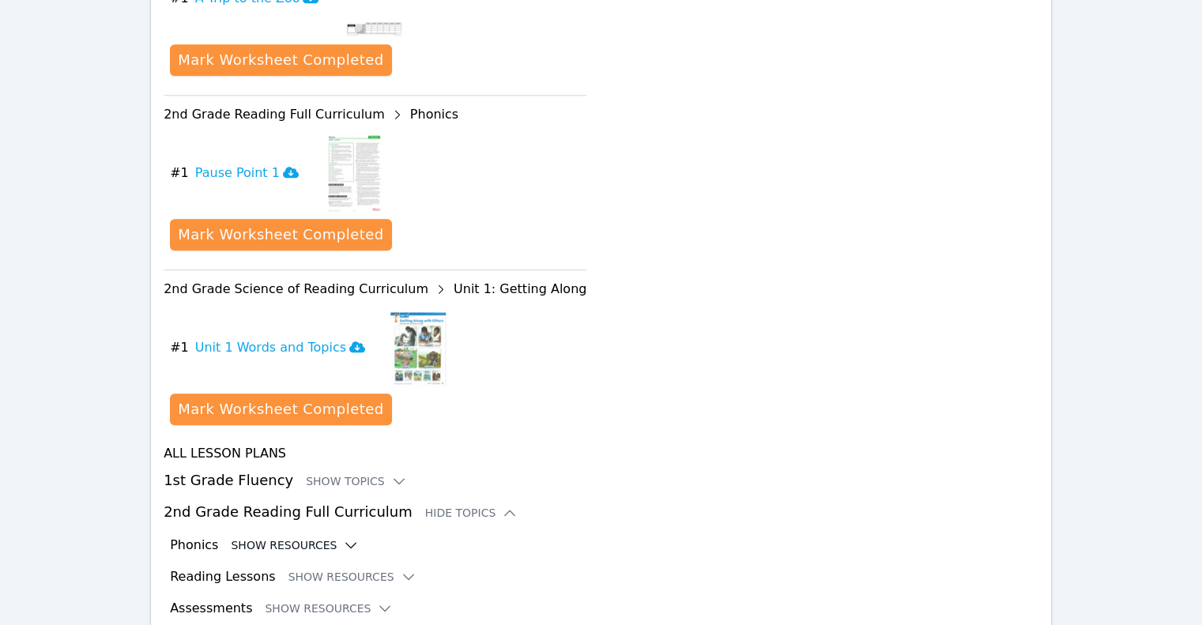
click at [267, 537] on button "Show Resources" at bounding box center [295, 545] width 128 height 16
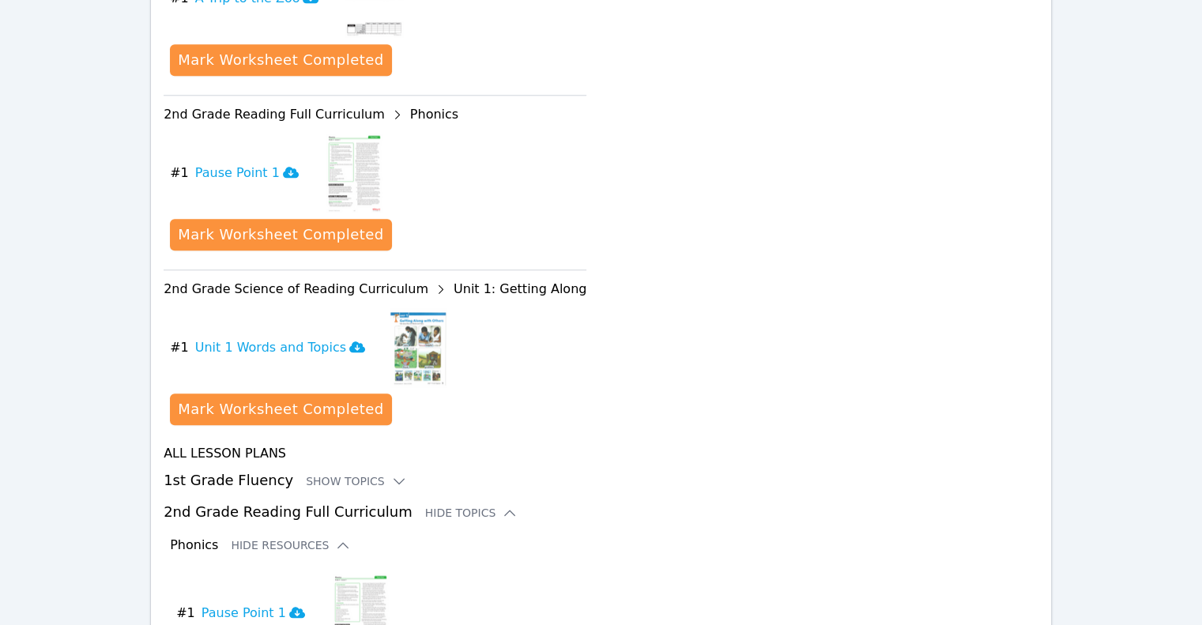
click at [347, 536] on div "Phonics Hide Resources" at bounding box center [604, 545] width 868 height 19
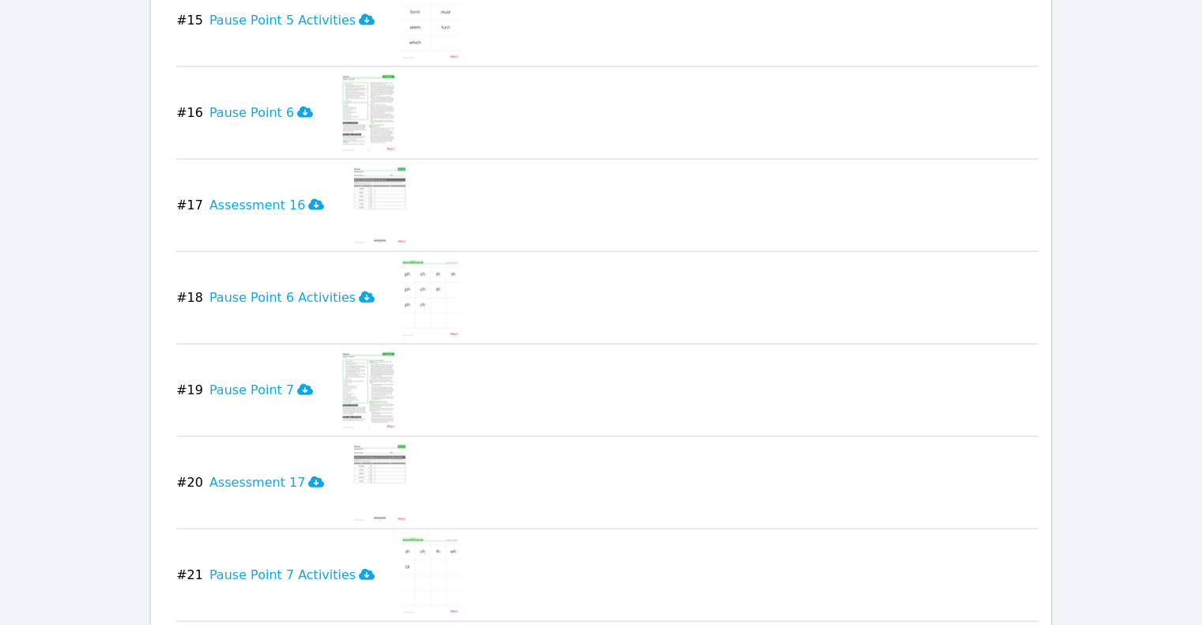
scroll to position [0, 0]
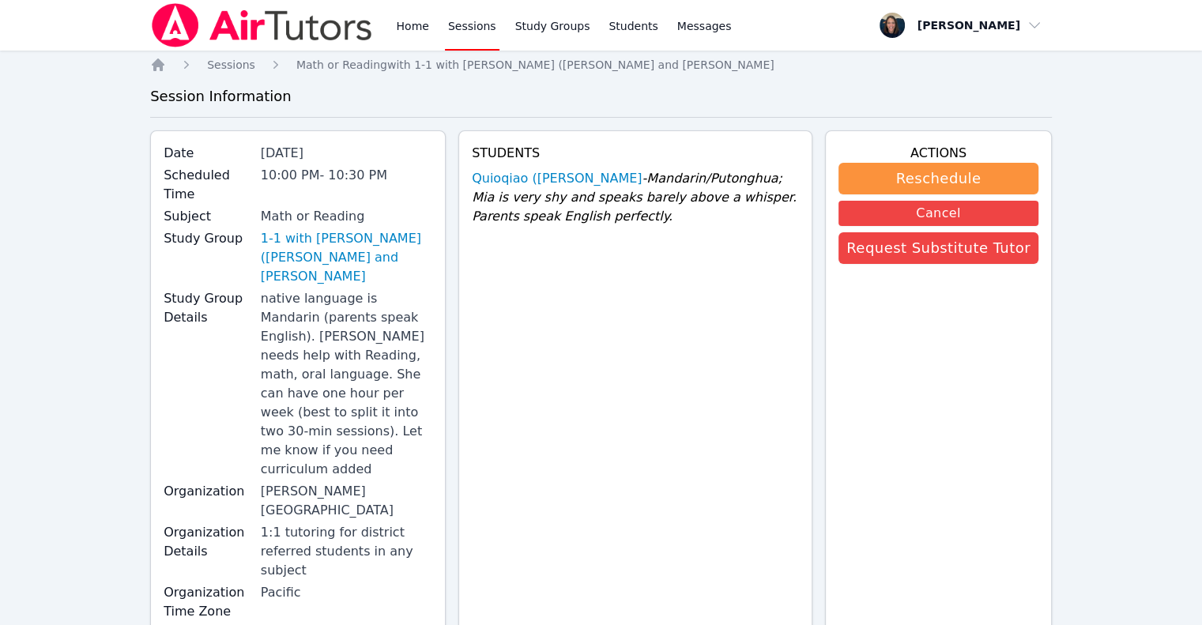
click at [389, 30] on div "Home Sessions Study Groups Students Messages" at bounding box center [442, 25] width 584 height 51
click at [404, 31] on link "Home" at bounding box center [412, 25] width 39 height 51
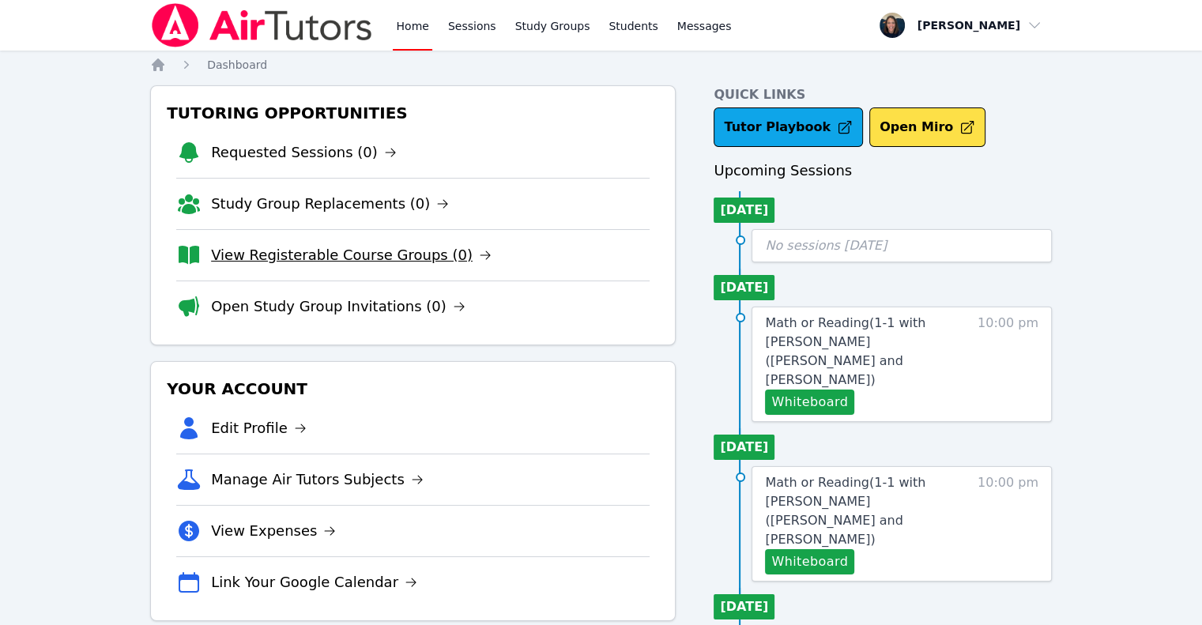
click at [345, 250] on link "View Registerable Course Groups (0)" at bounding box center [351, 255] width 280 height 22
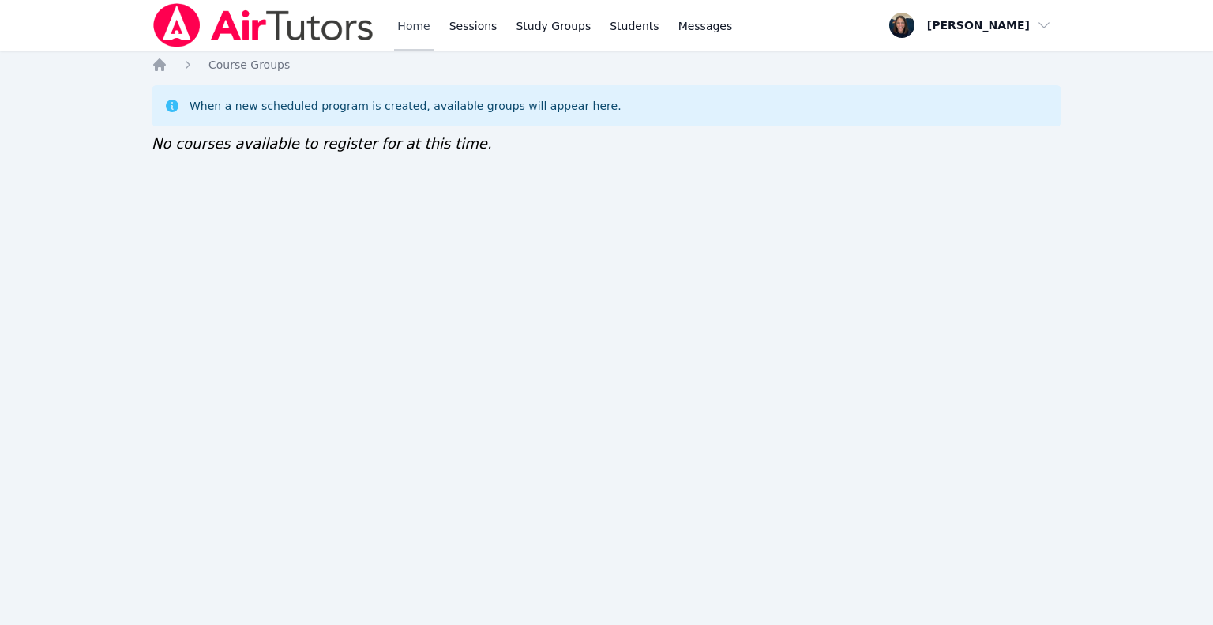
click at [426, 25] on link "Home" at bounding box center [413, 25] width 39 height 51
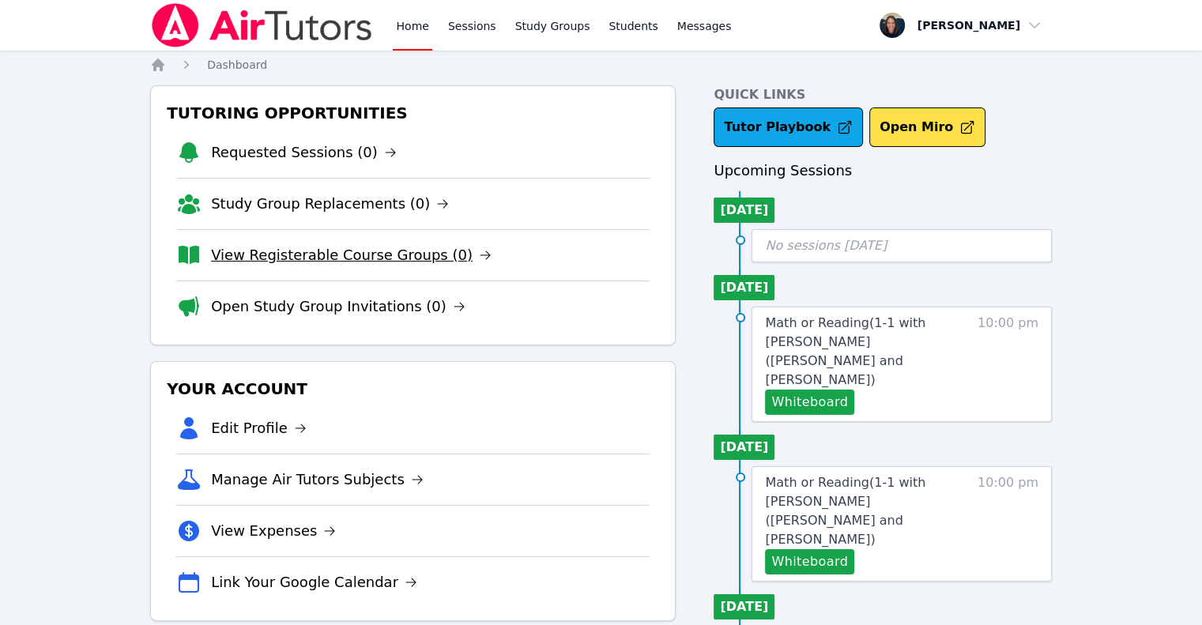
click at [310, 262] on link "View Registerable Course Groups (0)" at bounding box center [351, 255] width 280 height 22
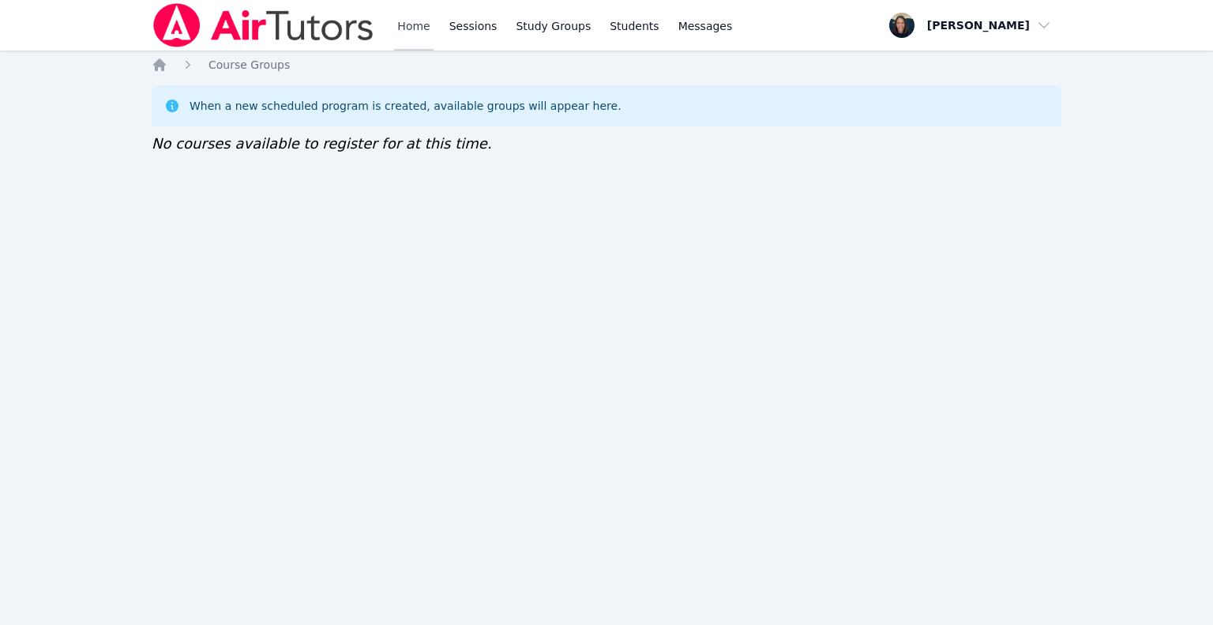
click at [414, 26] on link "Home" at bounding box center [413, 25] width 39 height 51
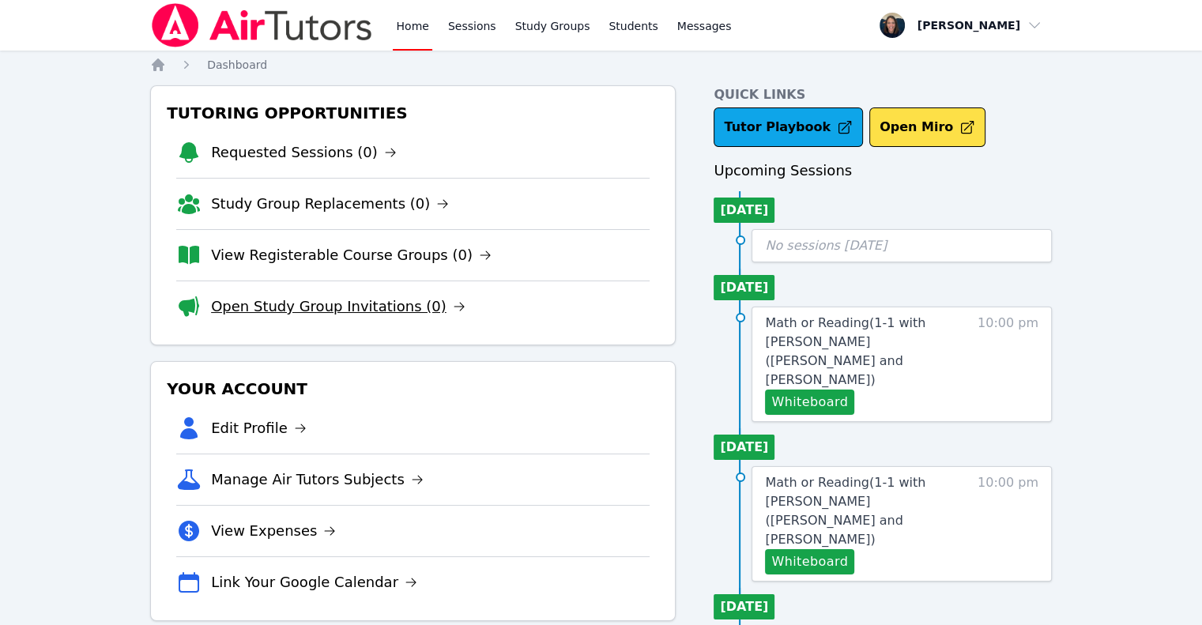
click at [316, 303] on link "Open Study Group Invitations (0)" at bounding box center [338, 306] width 254 height 22
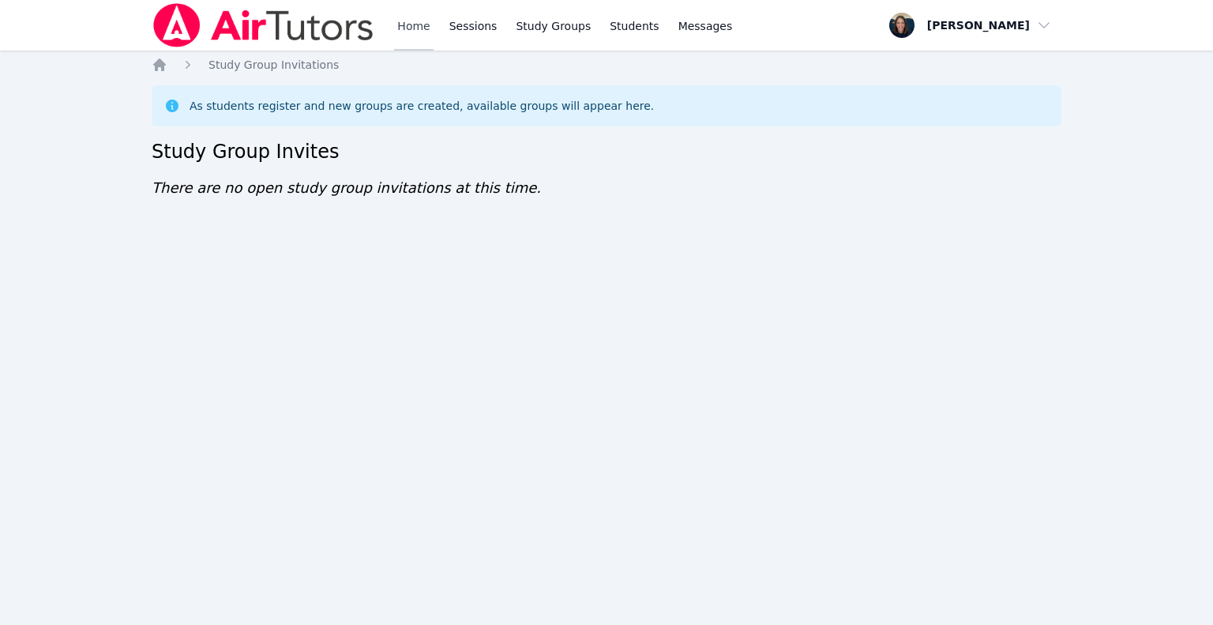
click at [402, 29] on link "Home" at bounding box center [413, 25] width 39 height 51
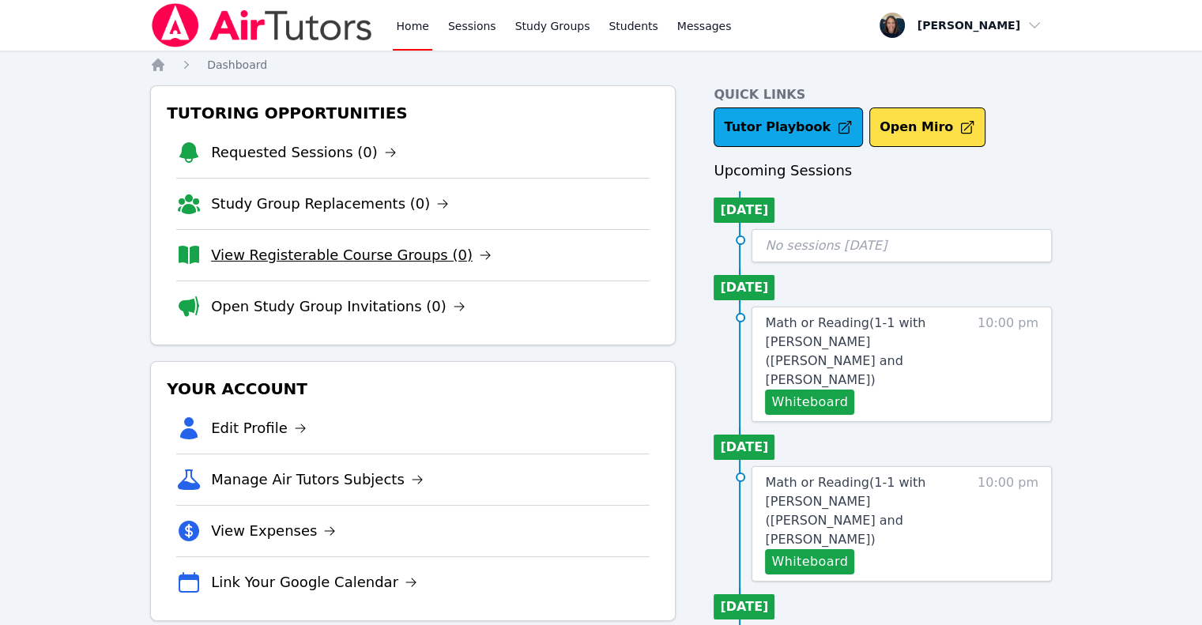
click at [373, 246] on link "View Registerable Course Groups (0)" at bounding box center [351, 255] width 280 height 22
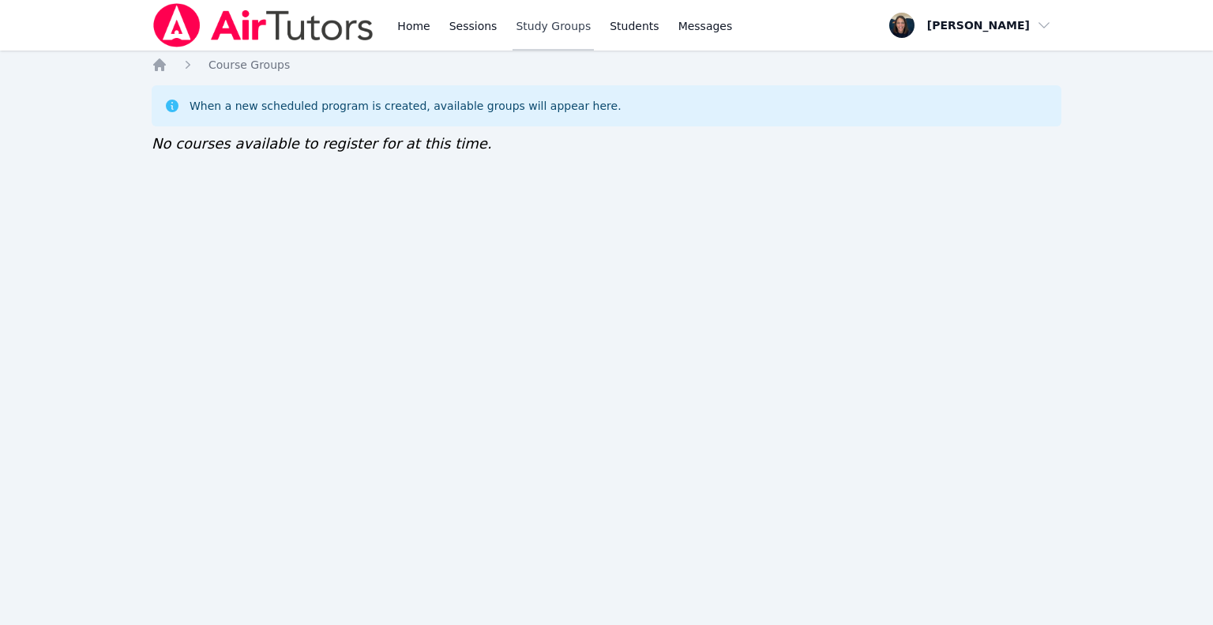
click at [564, 36] on link "Study Groups" at bounding box center [553, 25] width 81 height 51
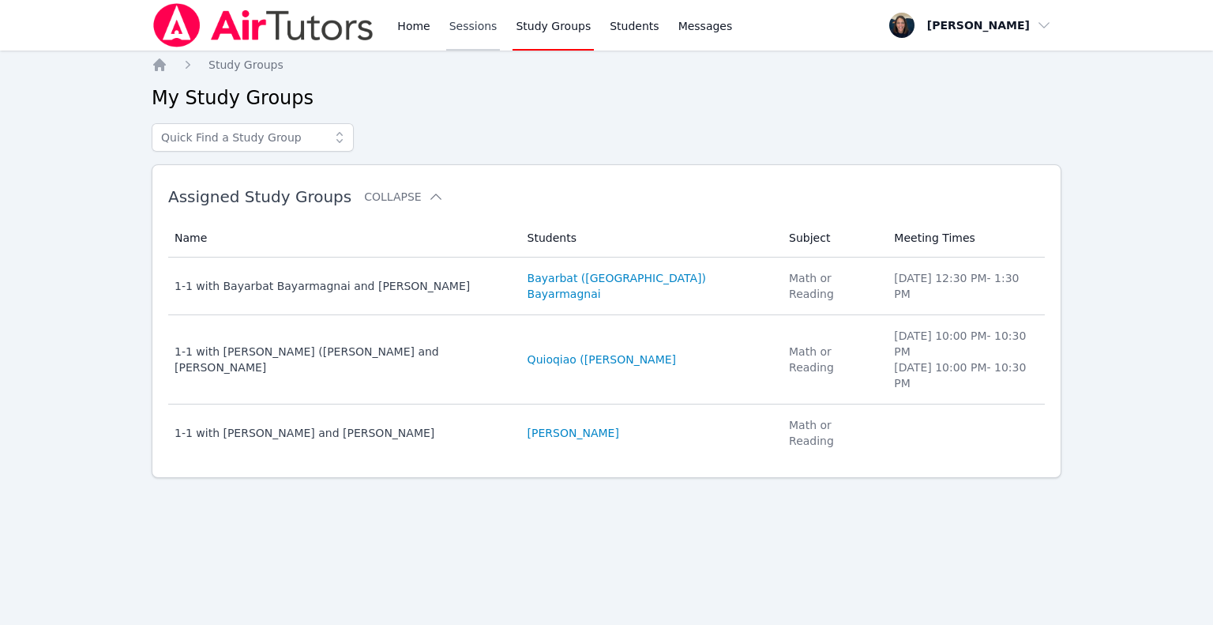
click at [465, 29] on link "Sessions" at bounding box center [473, 25] width 55 height 51
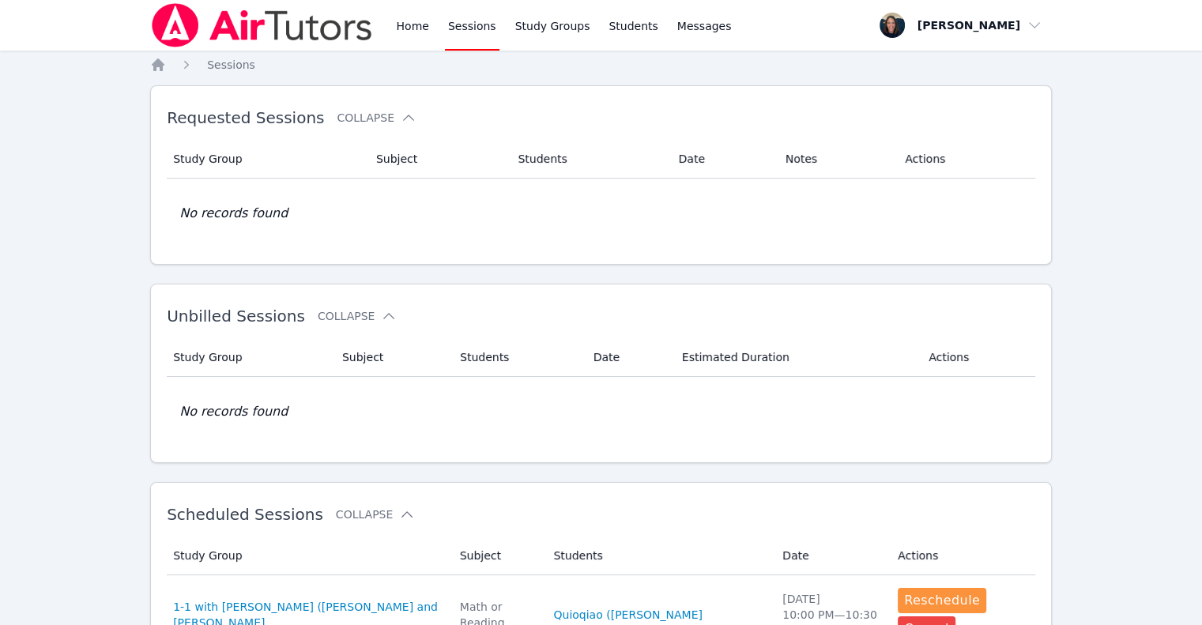
click at [389, 28] on div "Home Sessions Study Groups Students Messages" at bounding box center [442, 25] width 584 height 51
click at [419, 18] on link "Home" at bounding box center [412, 25] width 39 height 51
